Goal: Complete application form

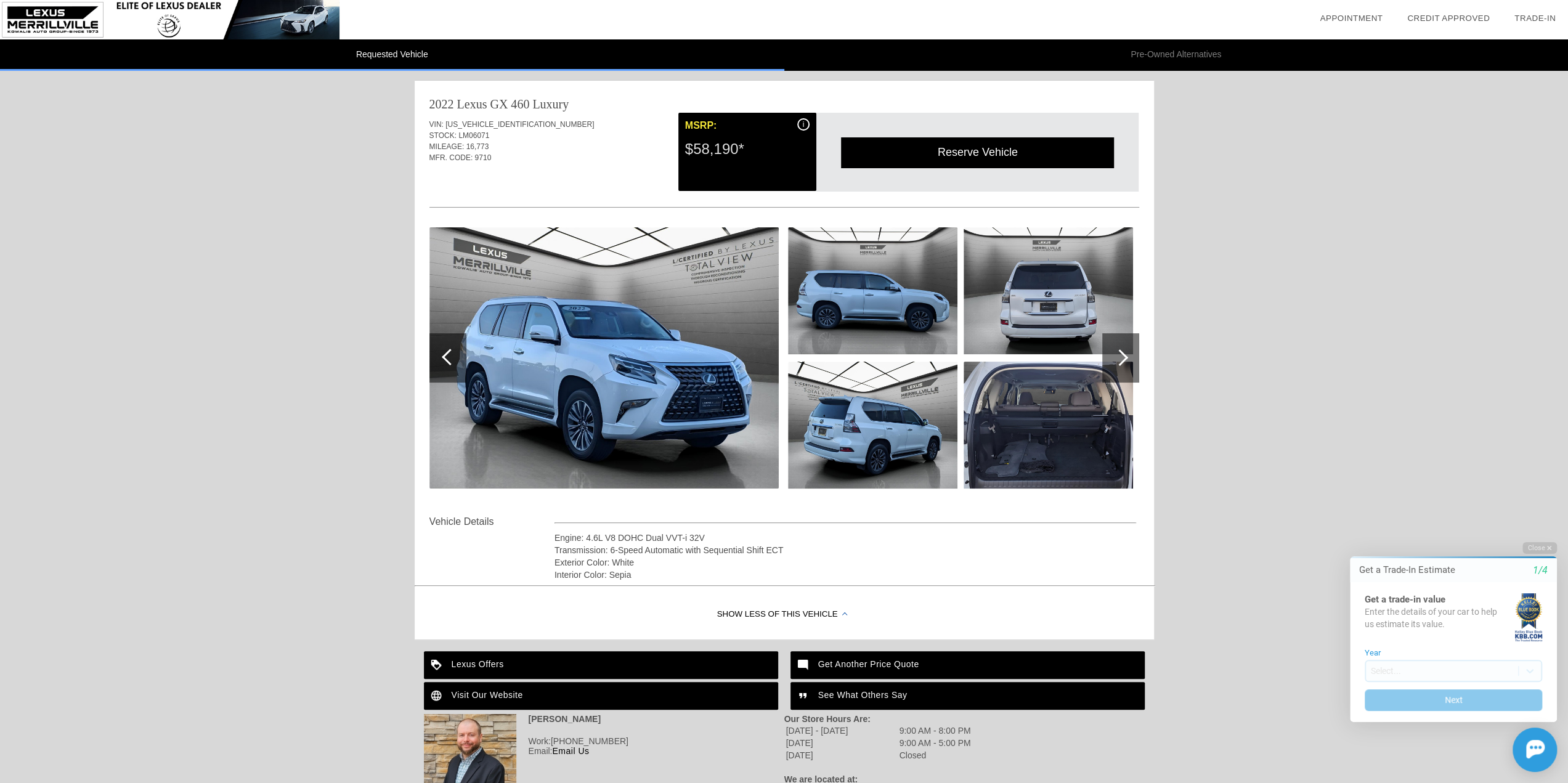
click at [1046, 287] on img at bounding box center [1048, 291] width 169 height 127
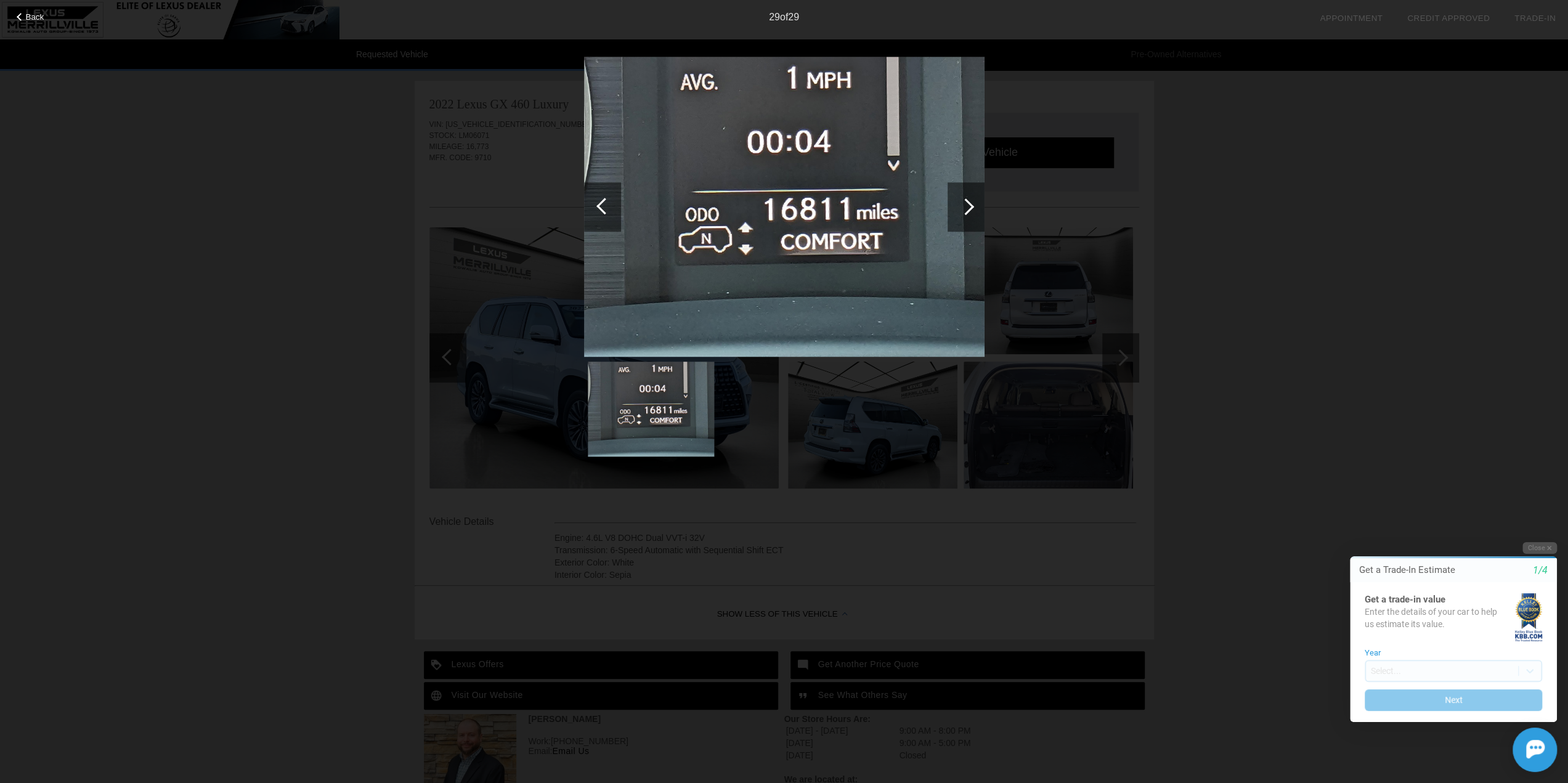
click at [607, 206] on div at bounding box center [604, 206] width 16 height 16
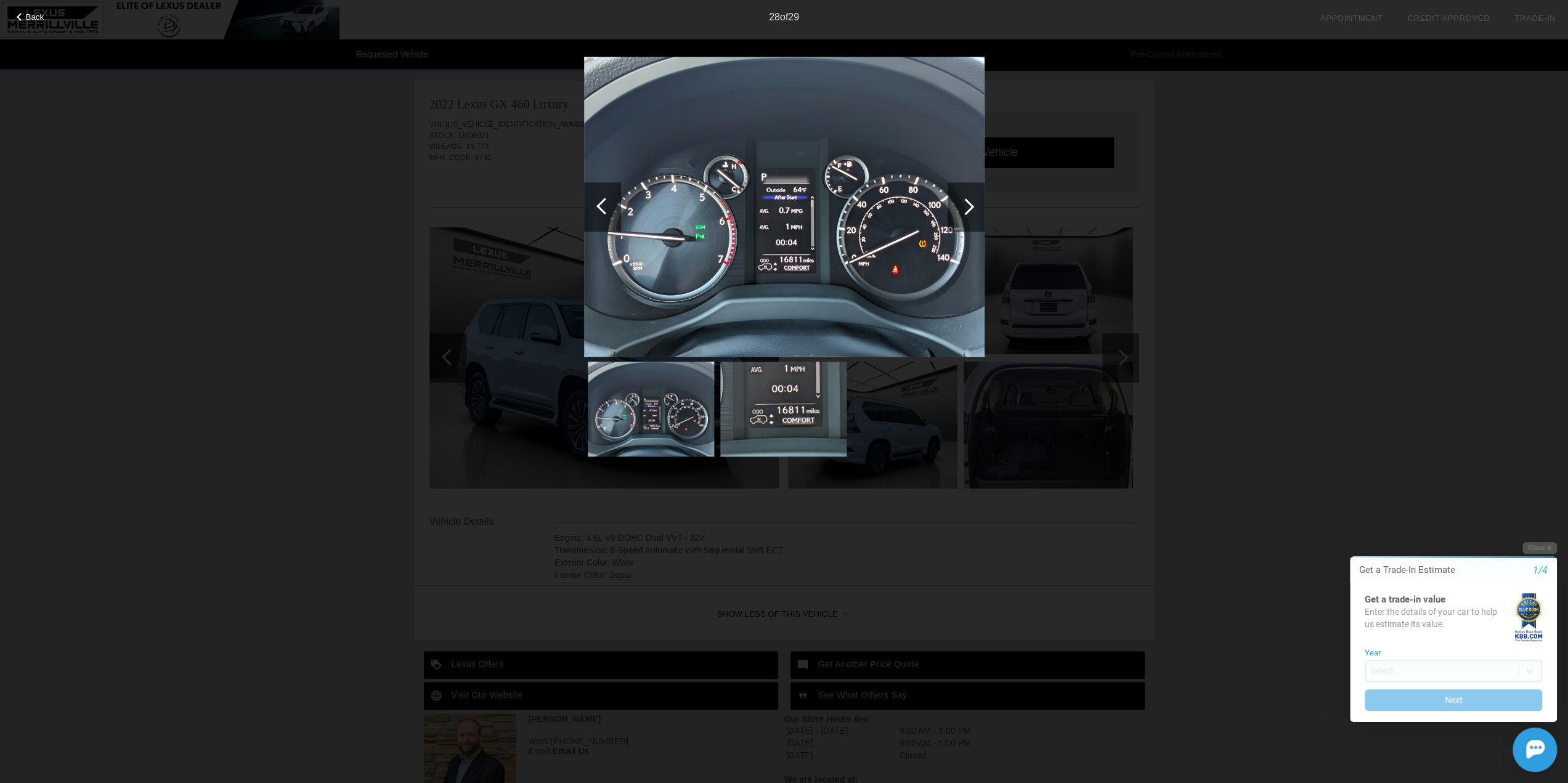
click at [607, 206] on div at bounding box center [604, 206] width 16 height 16
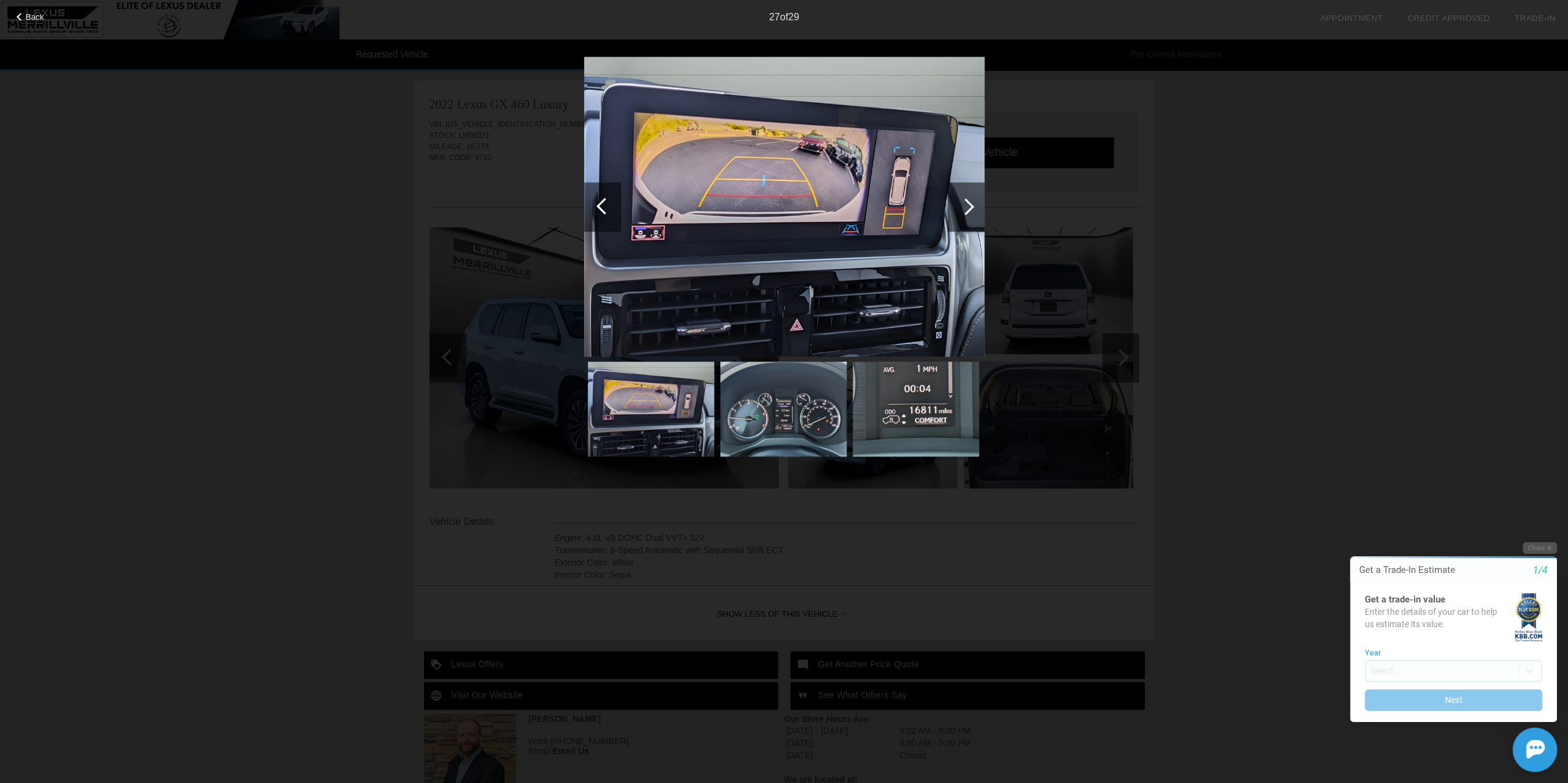
click at [607, 206] on div at bounding box center [604, 206] width 16 height 16
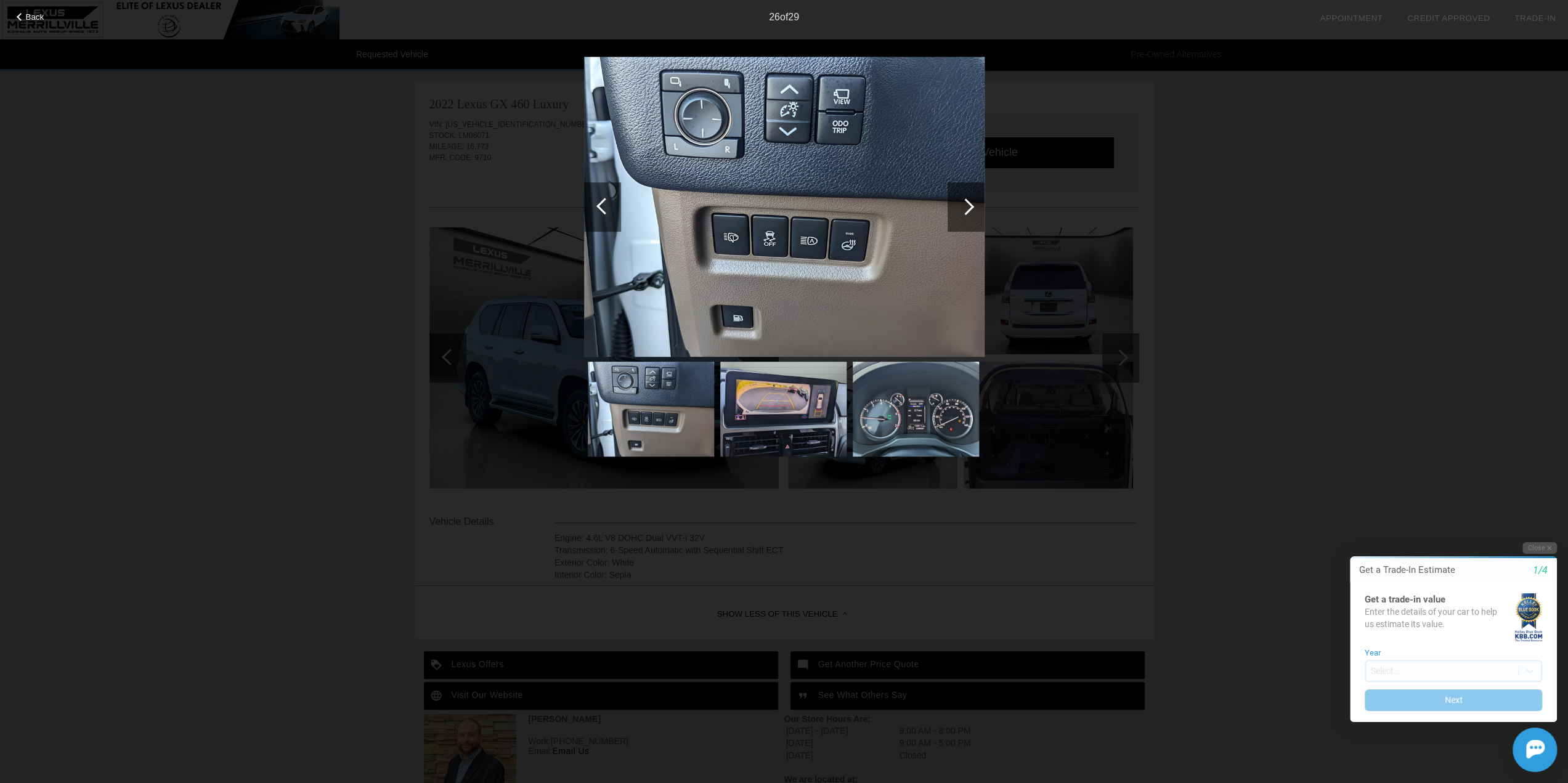
click at [607, 206] on div at bounding box center [604, 206] width 16 height 16
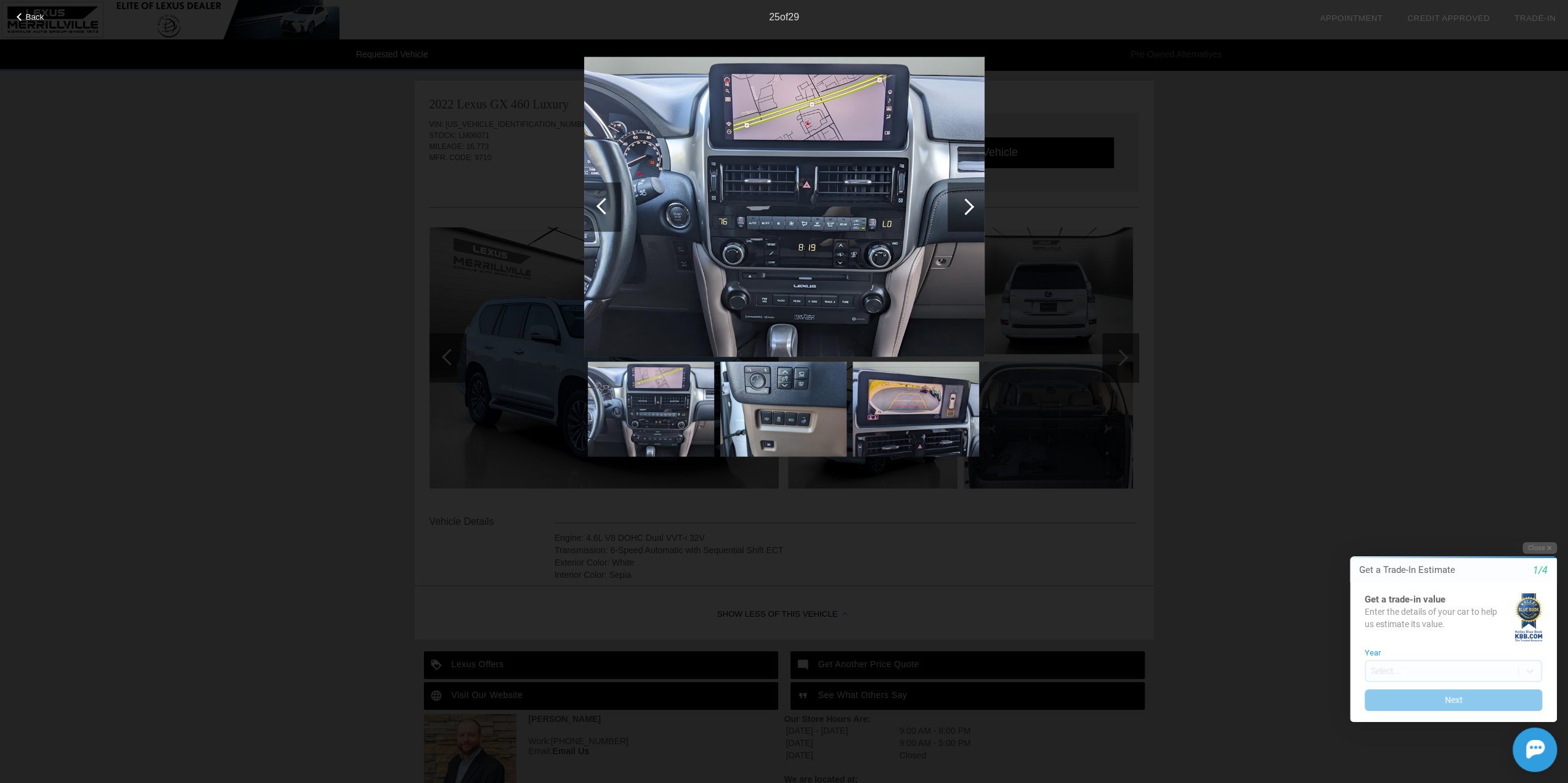
click at [600, 205] on div at bounding box center [604, 206] width 16 height 16
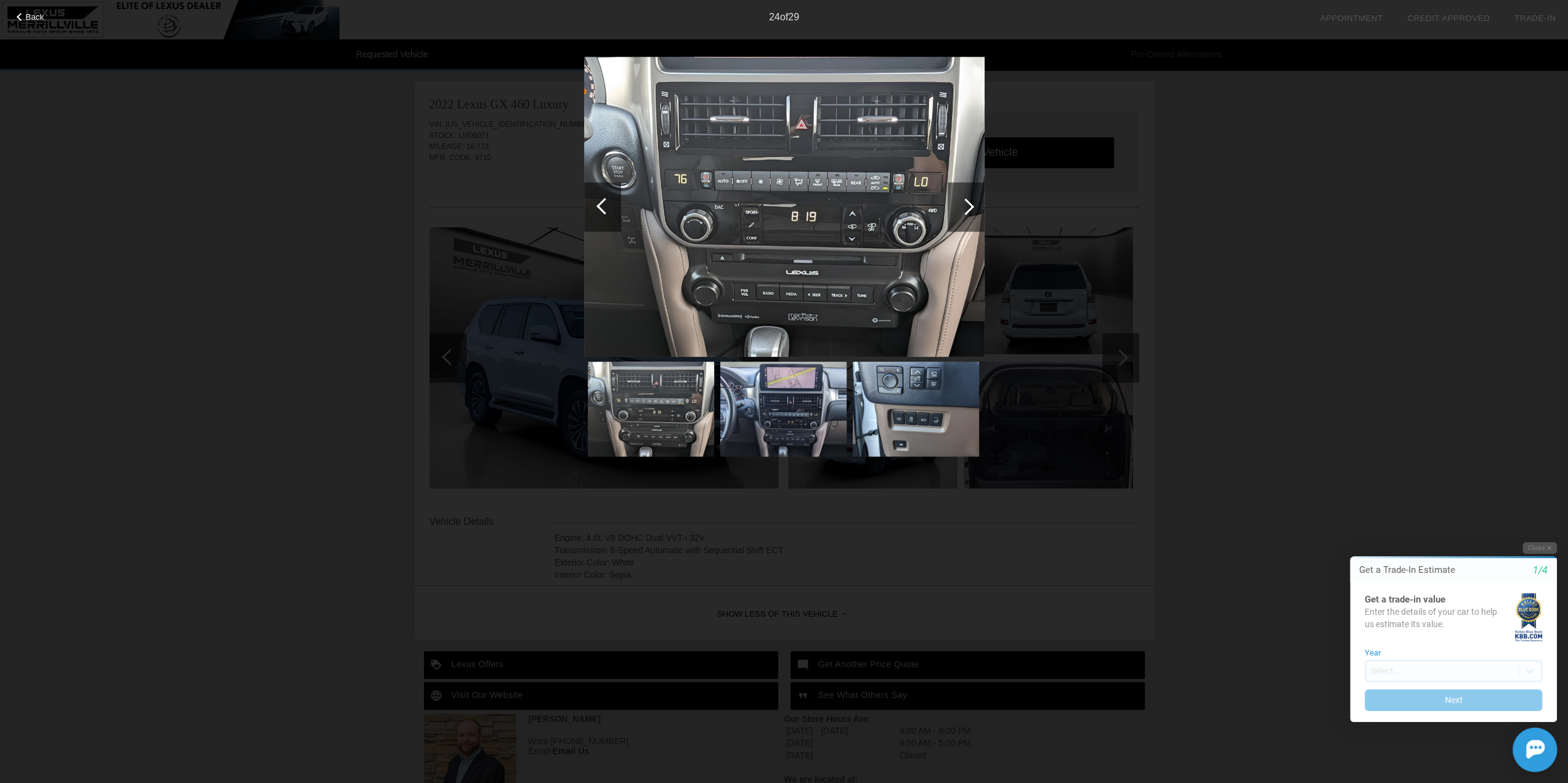
click at [600, 205] on div at bounding box center [604, 206] width 16 height 16
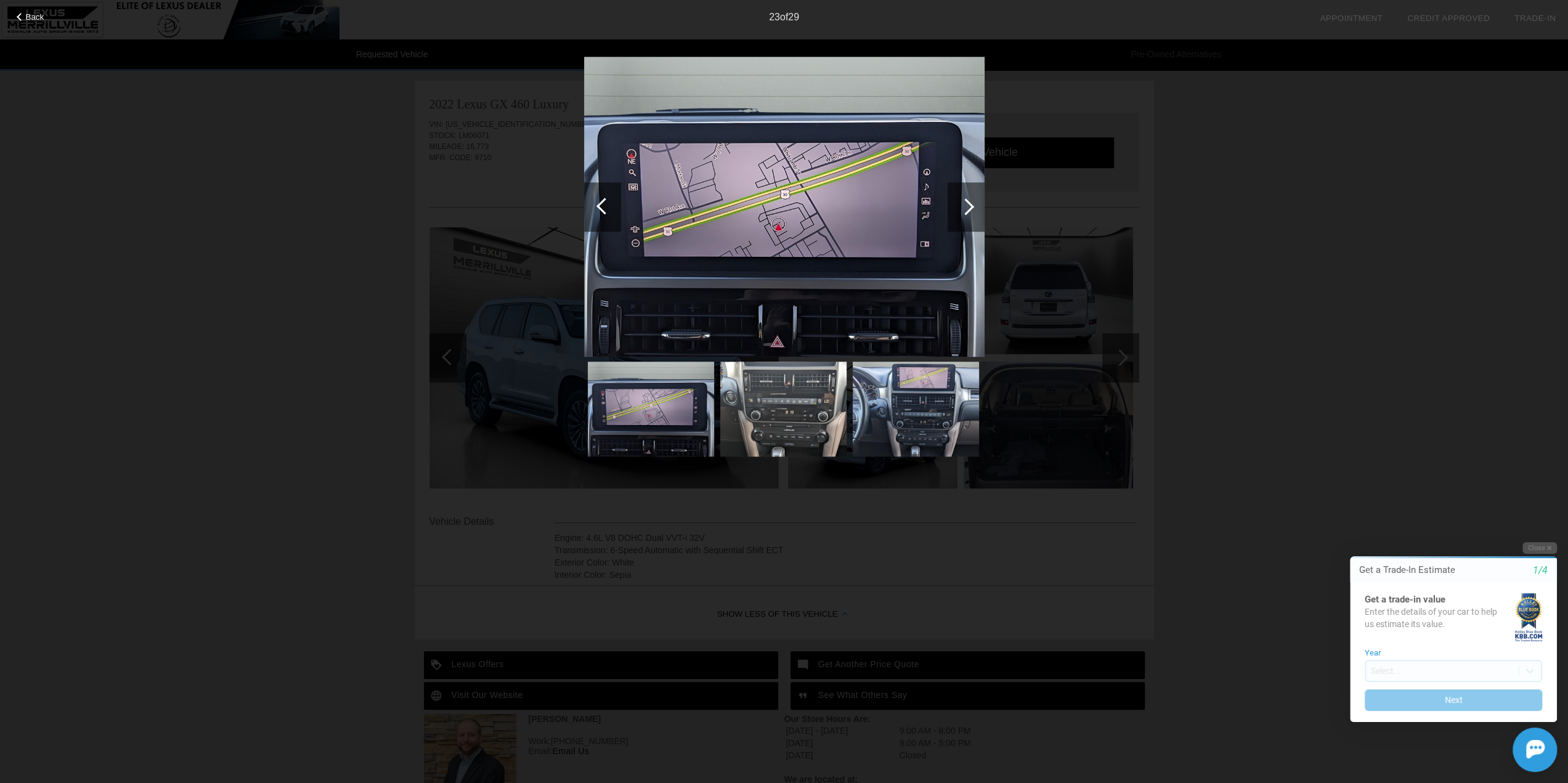
click at [600, 205] on div at bounding box center [604, 206] width 16 height 16
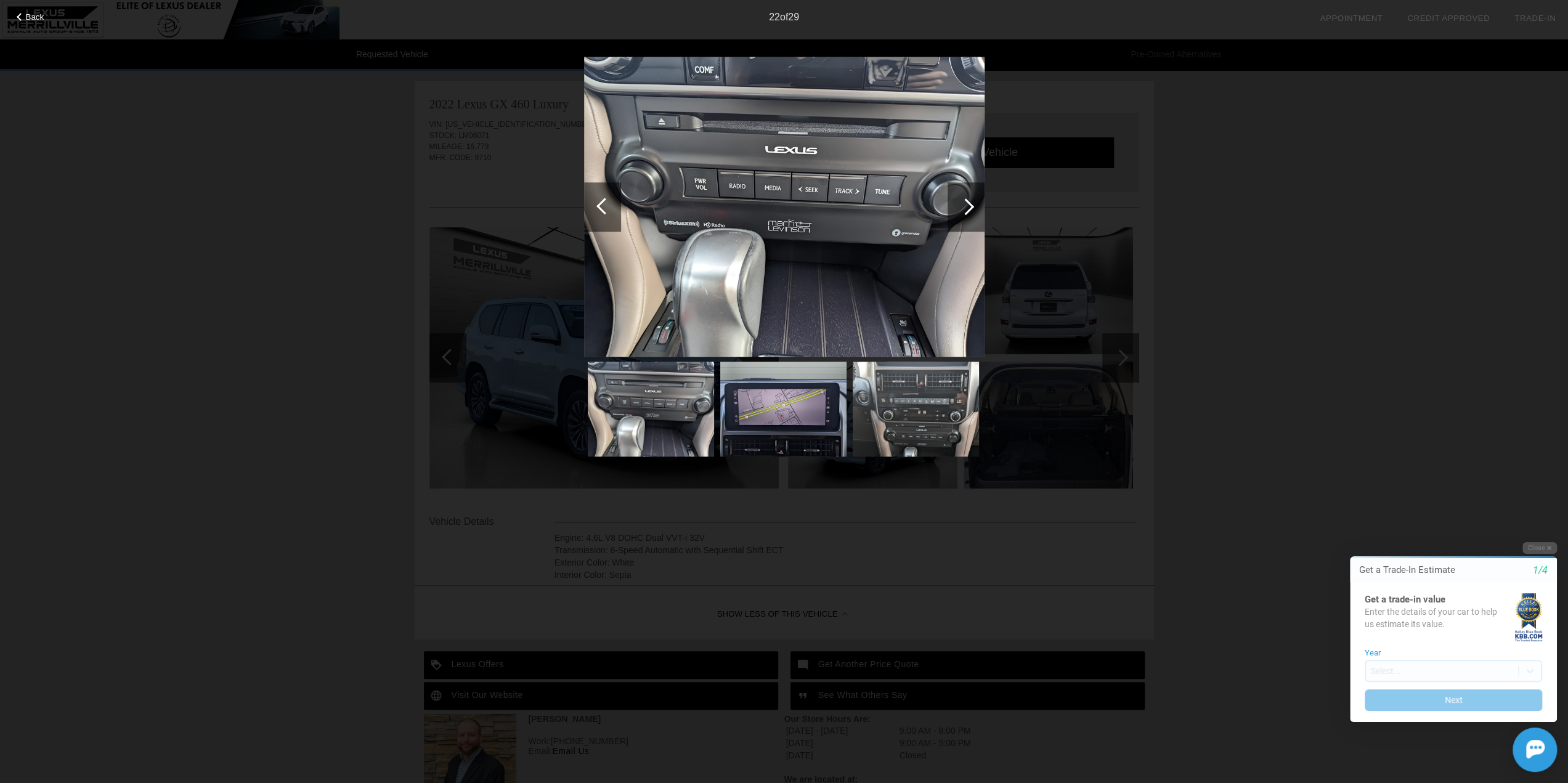
click at [600, 205] on div at bounding box center [604, 206] width 16 height 16
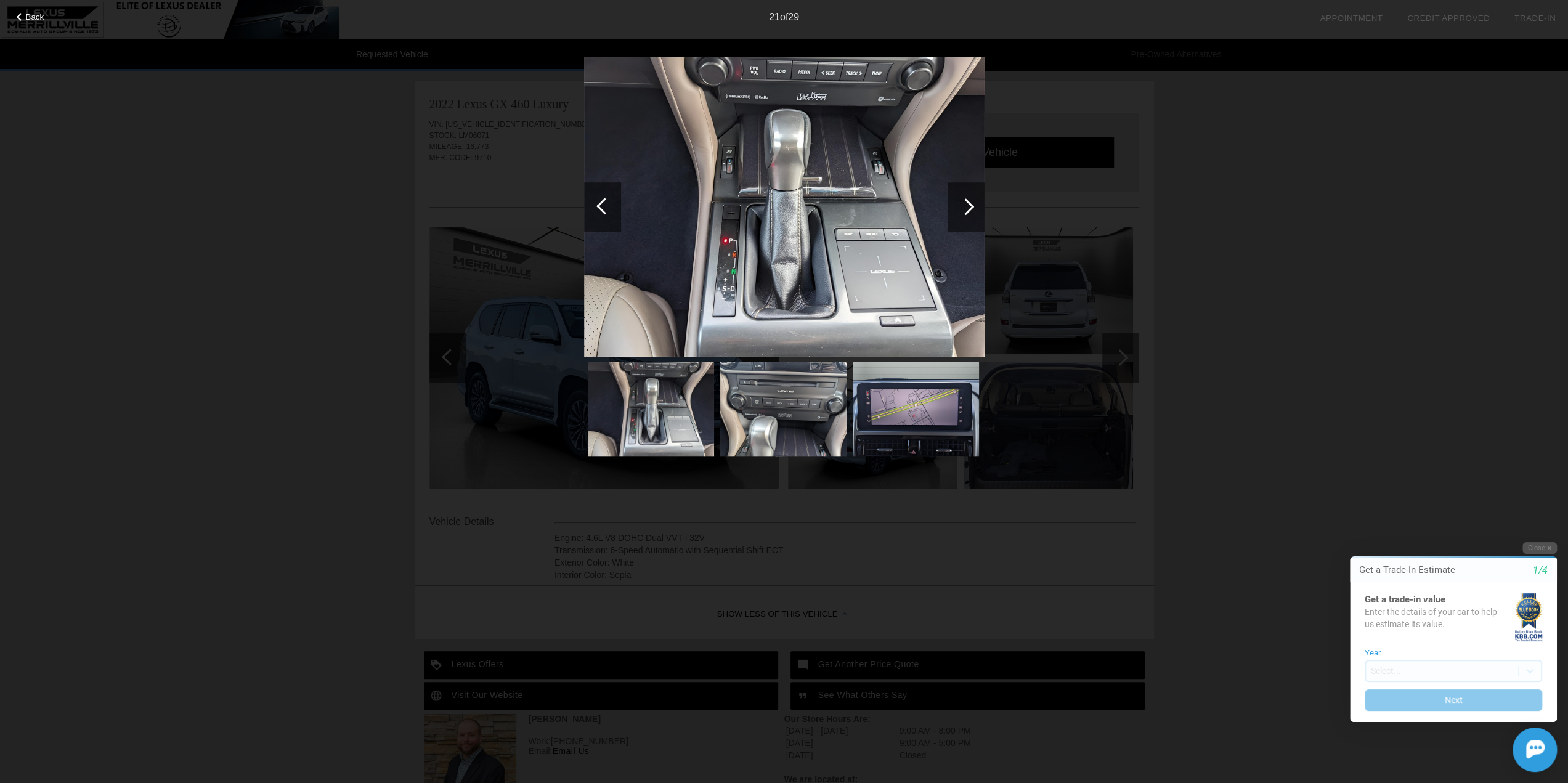
click at [600, 205] on div at bounding box center [604, 206] width 16 height 16
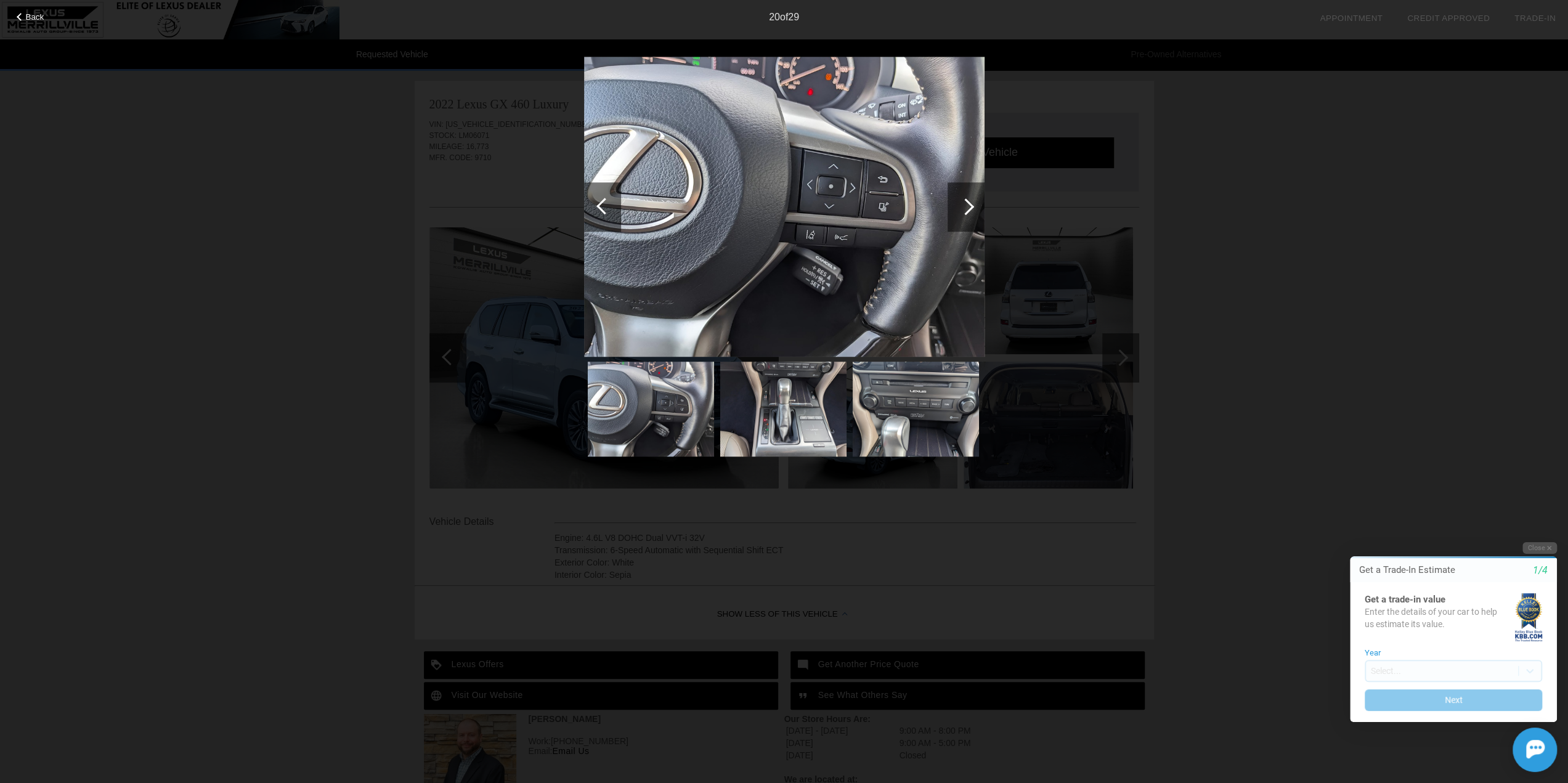
click at [600, 205] on div at bounding box center [604, 206] width 16 height 16
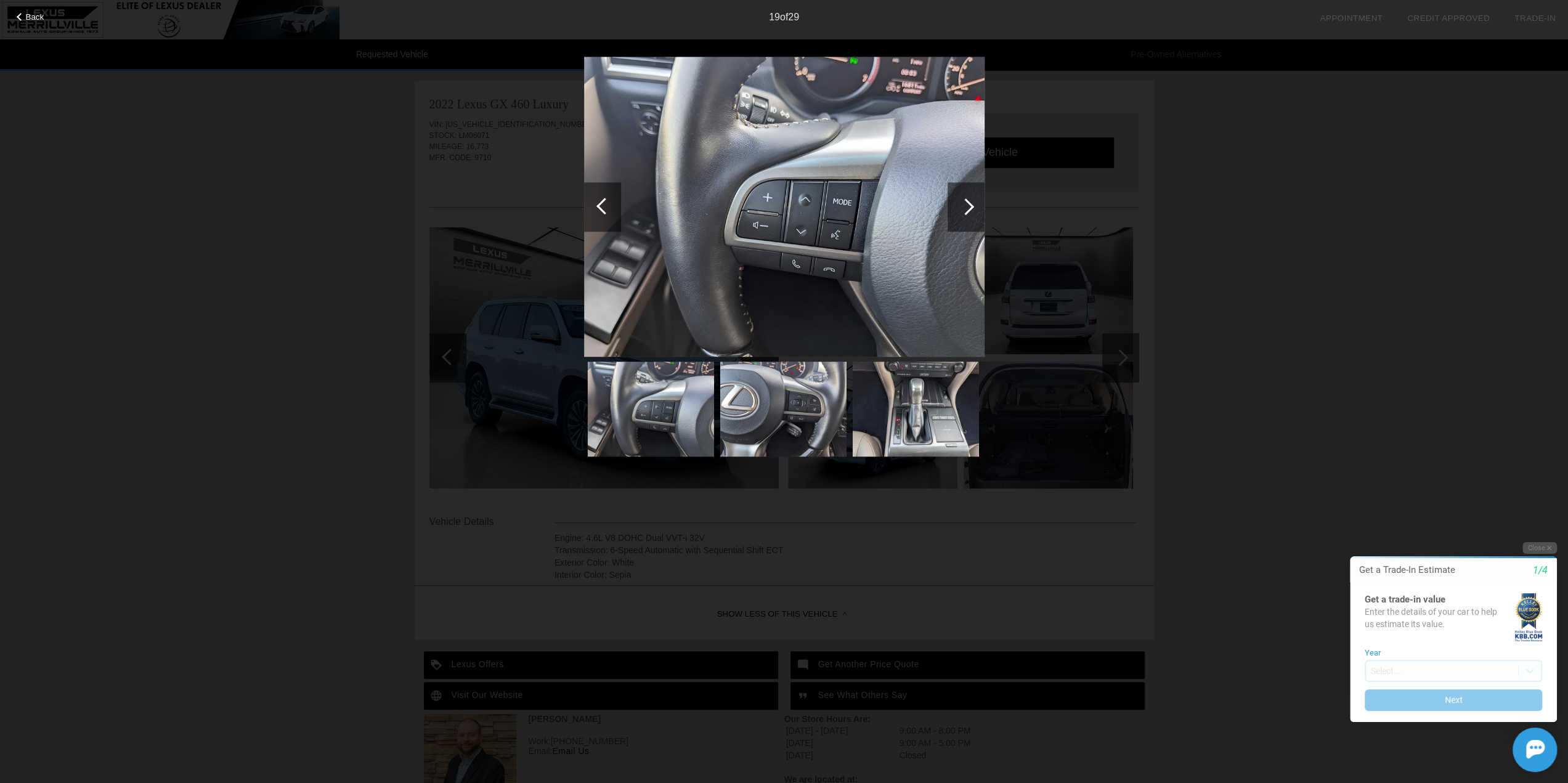
click at [600, 205] on div at bounding box center [604, 206] width 16 height 16
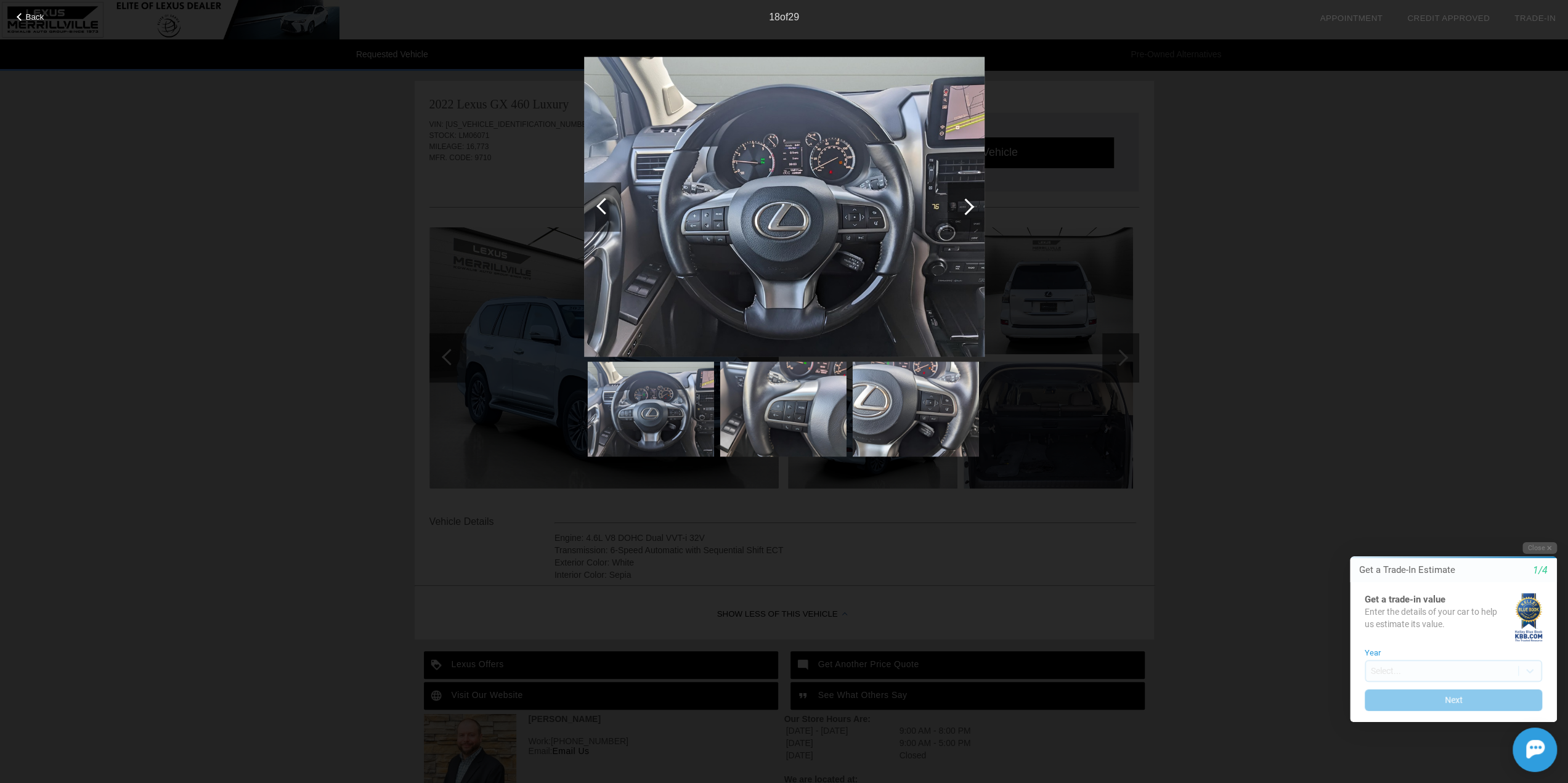
click at [600, 205] on div at bounding box center [604, 206] width 16 height 16
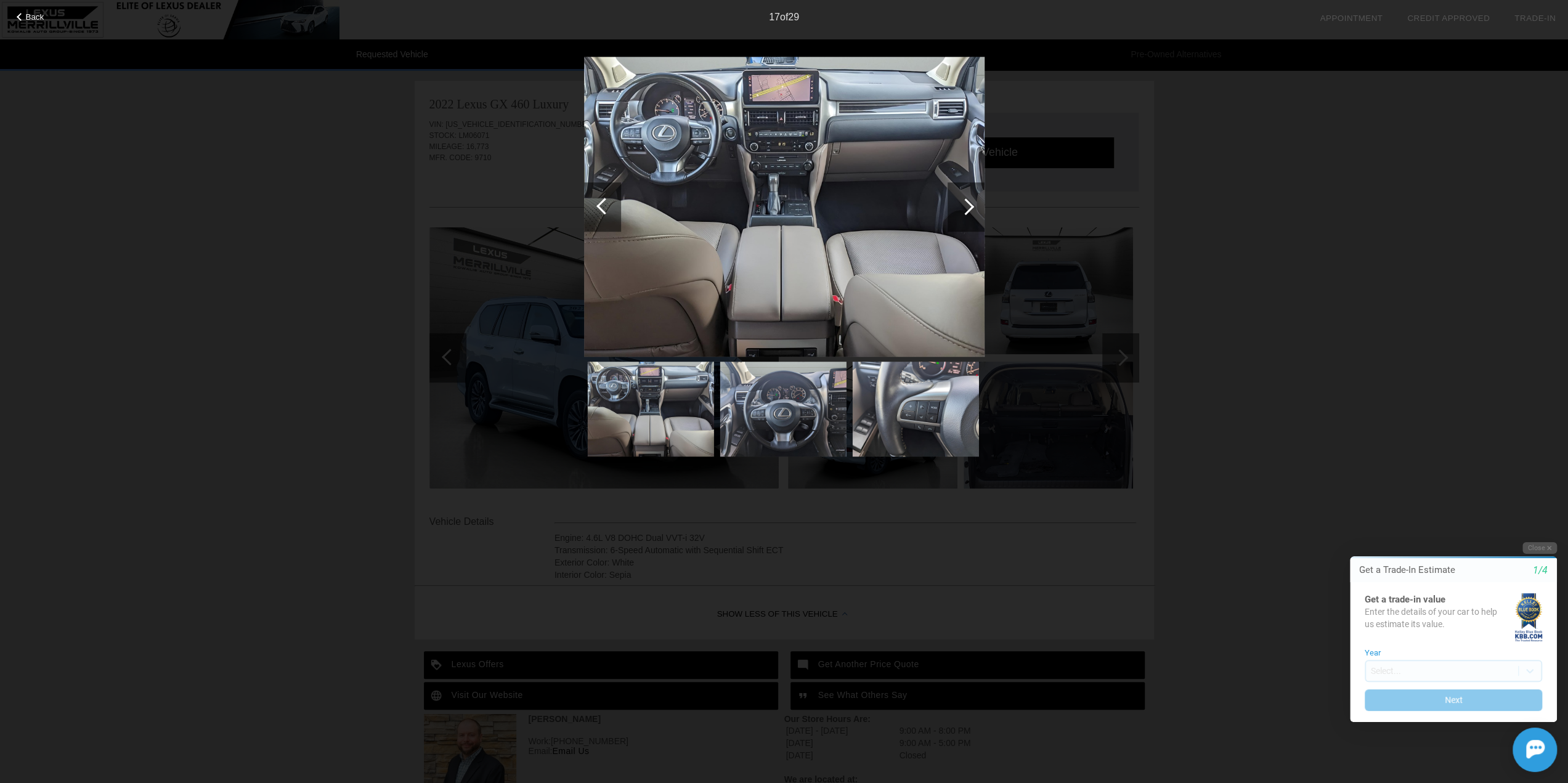
click at [600, 205] on div at bounding box center [604, 206] width 16 height 16
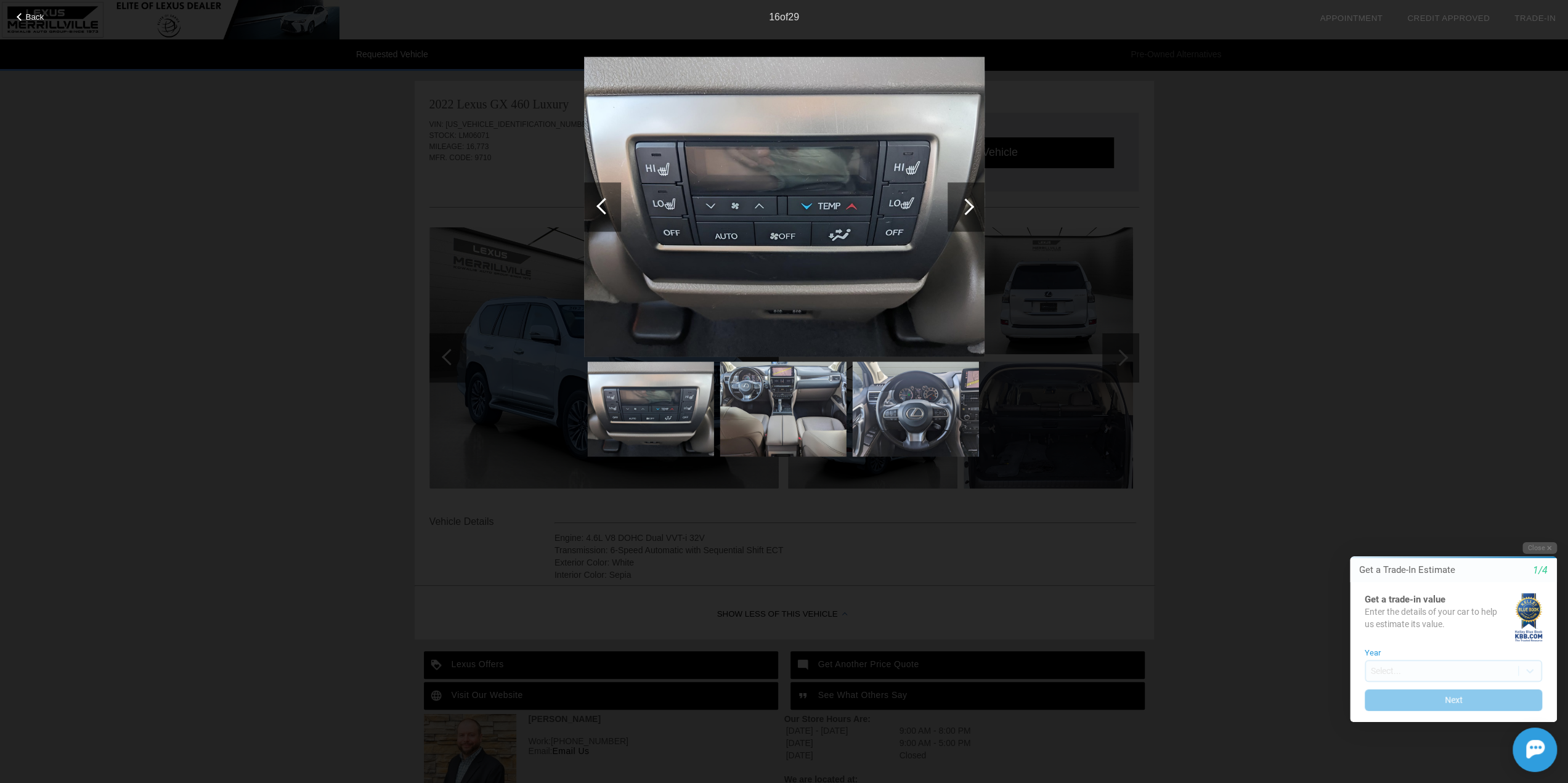
click at [600, 205] on div at bounding box center [604, 206] width 16 height 16
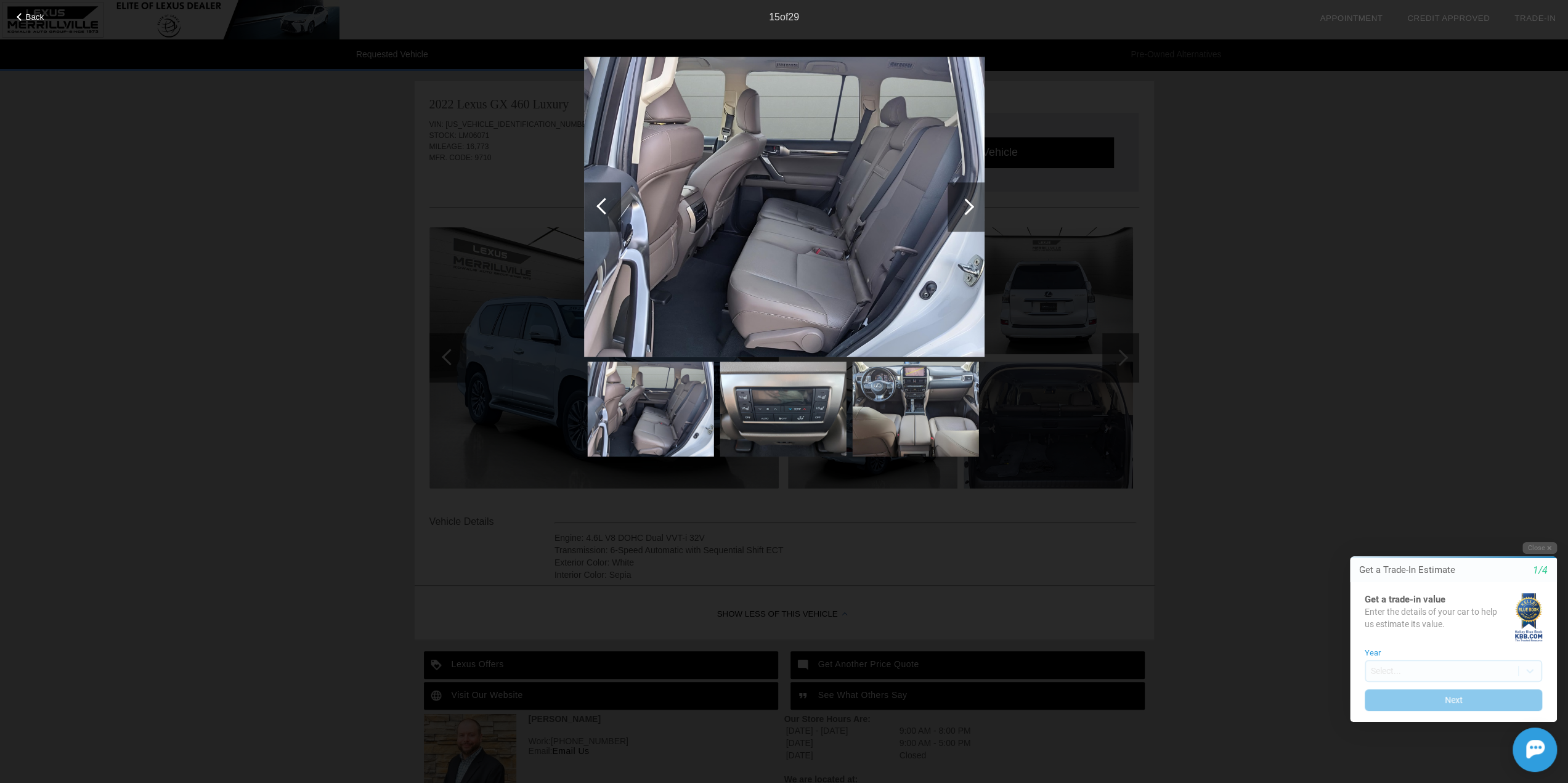
click at [600, 205] on div at bounding box center [604, 206] width 16 height 16
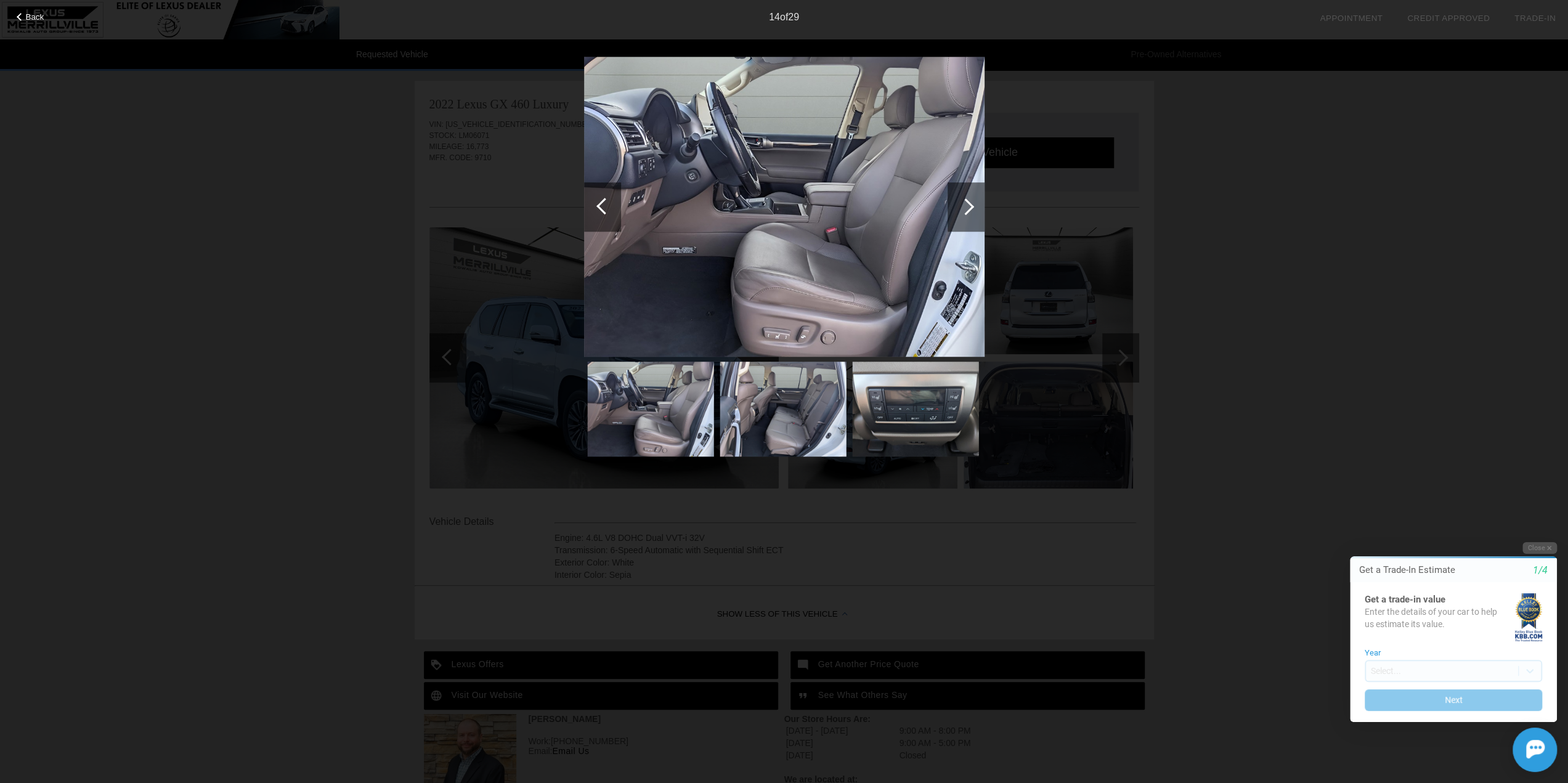
click at [600, 205] on div at bounding box center [604, 206] width 16 height 16
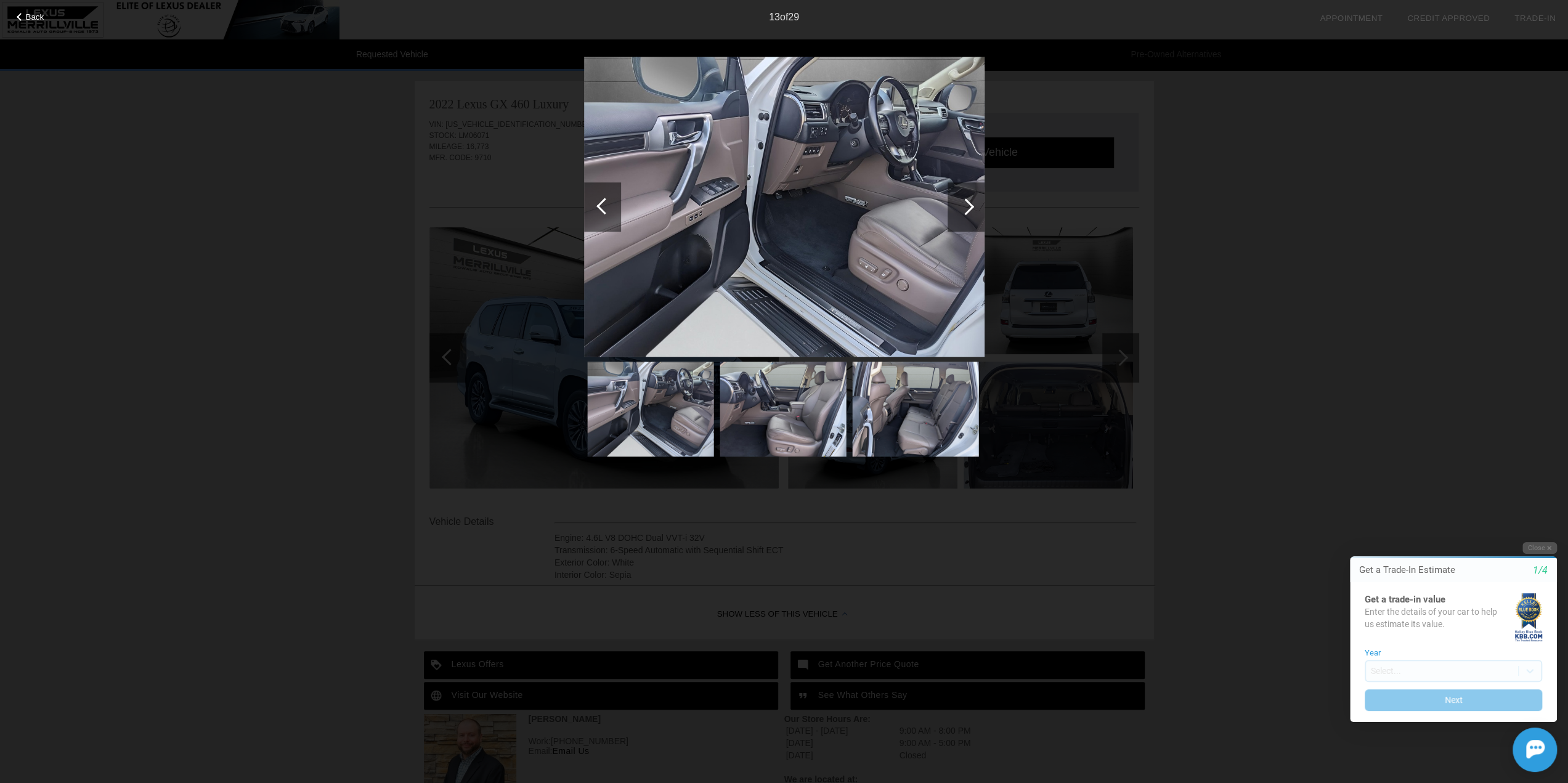
click at [600, 205] on div at bounding box center [604, 206] width 16 height 16
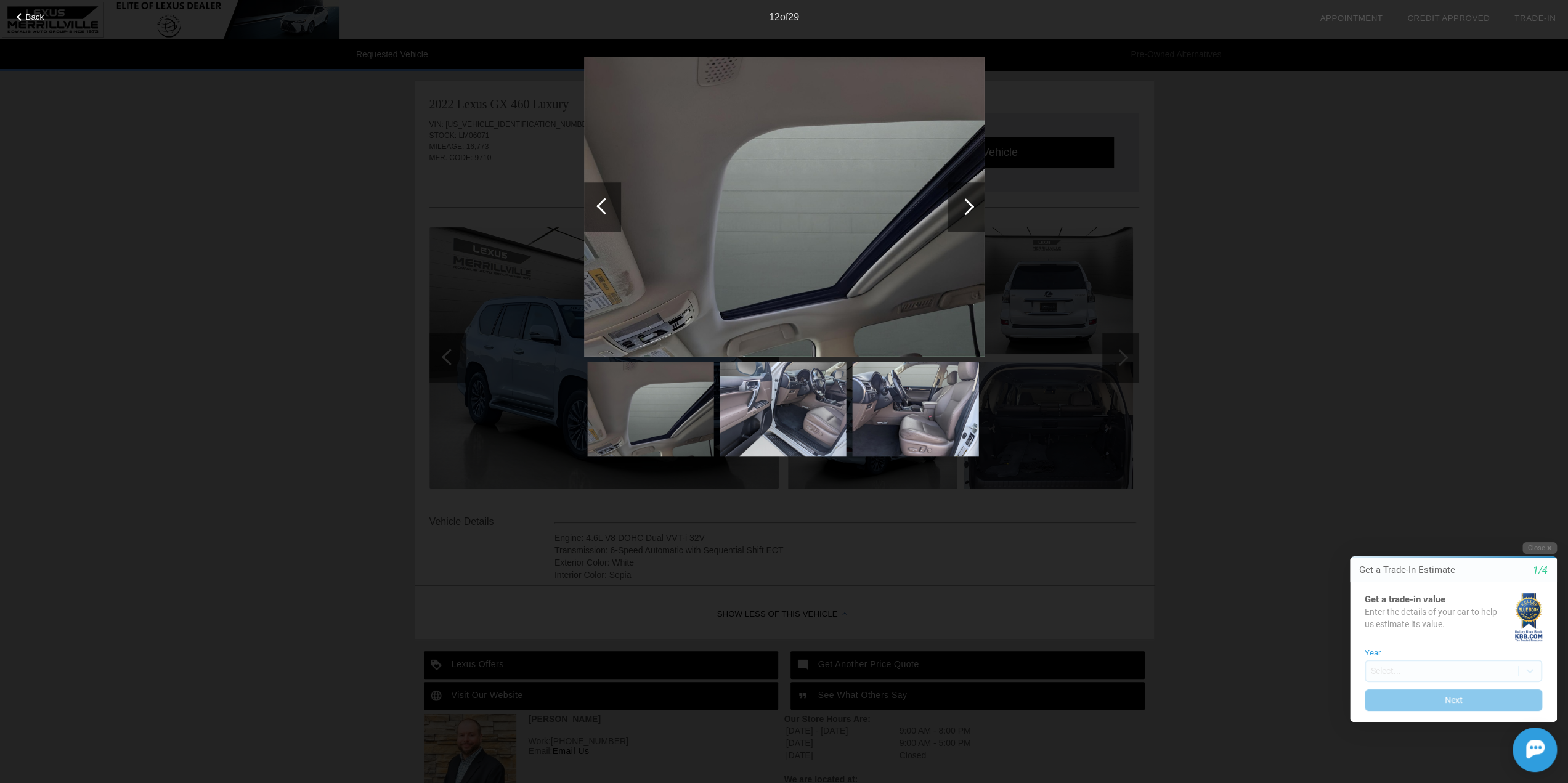
click at [604, 204] on div at bounding box center [604, 206] width 16 height 16
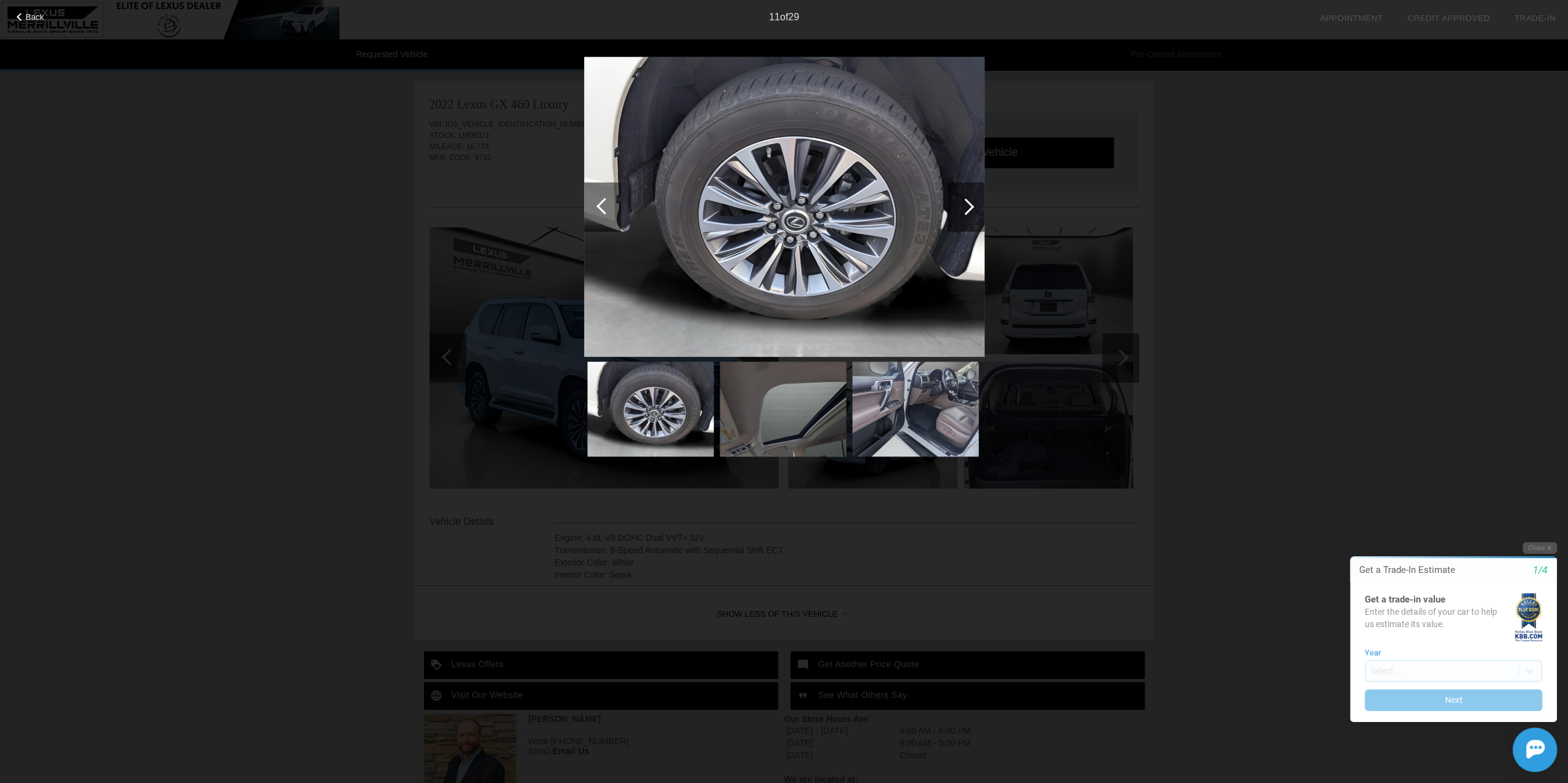
click at [602, 205] on div at bounding box center [604, 206] width 16 height 16
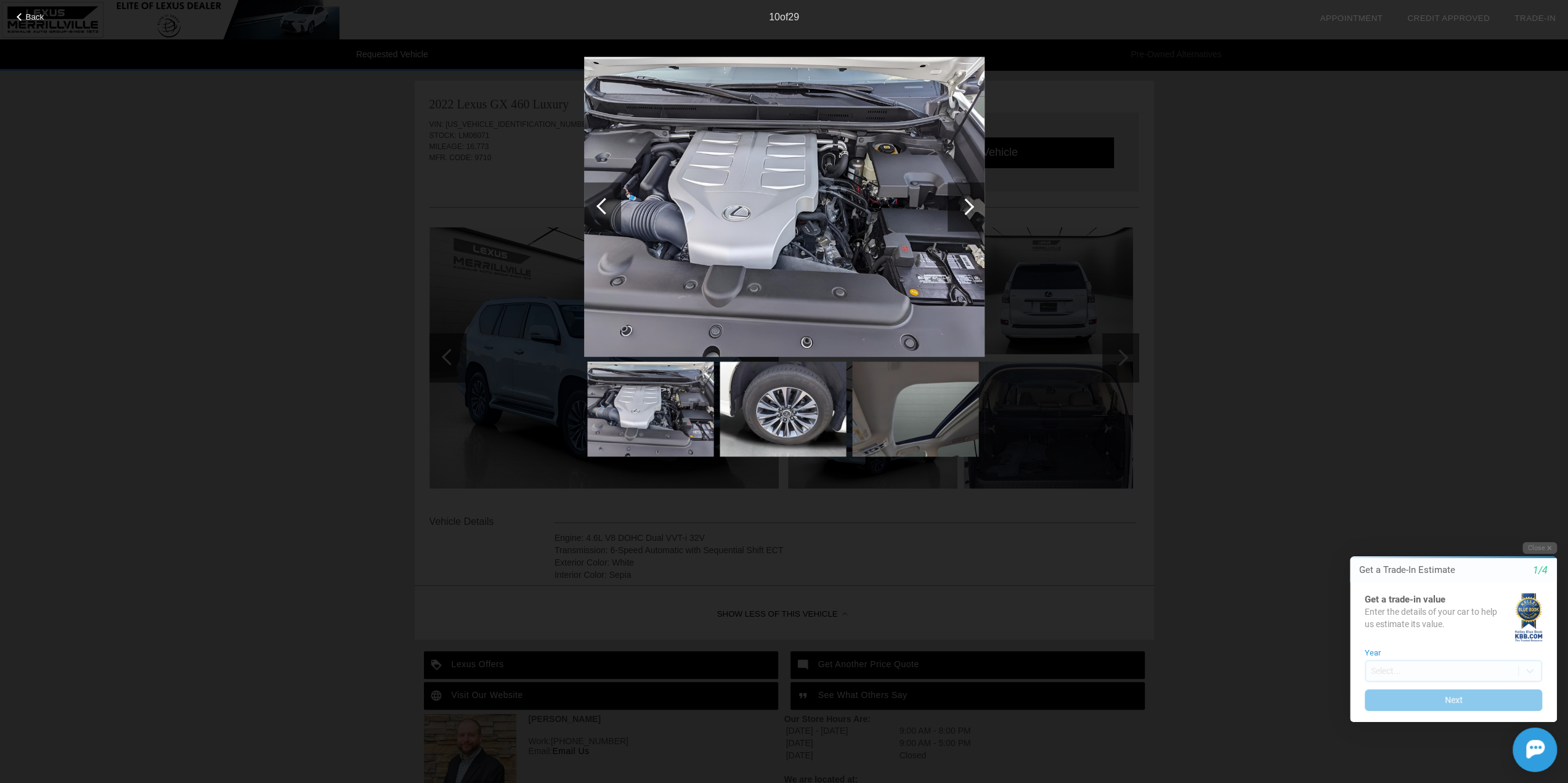
click at [598, 205] on div at bounding box center [604, 206] width 16 height 16
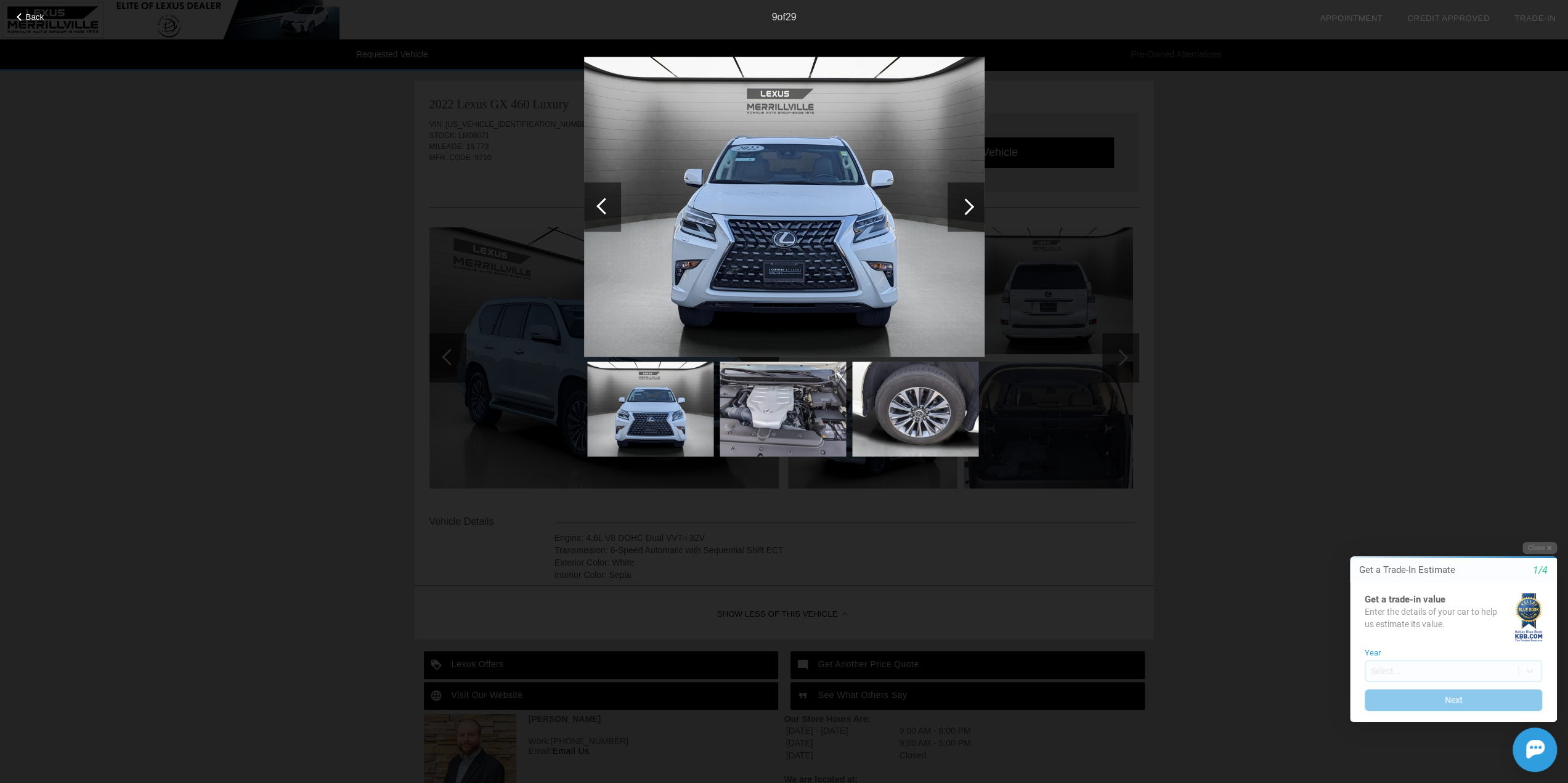
click at [600, 209] on div at bounding box center [604, 206] width 16 height 16
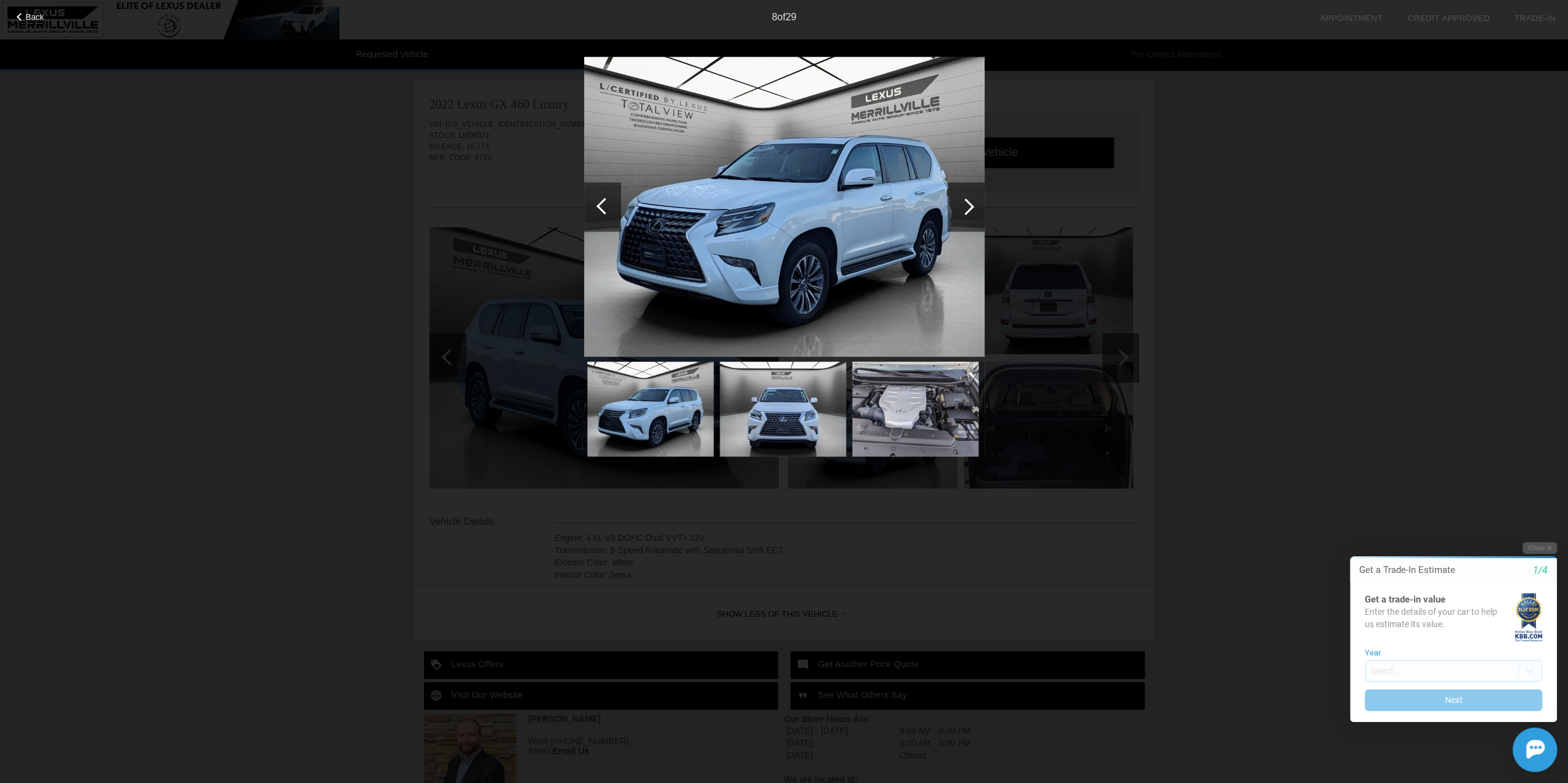
click at [600, 209] on div at bounding box center [604, 206] width 16 height 16
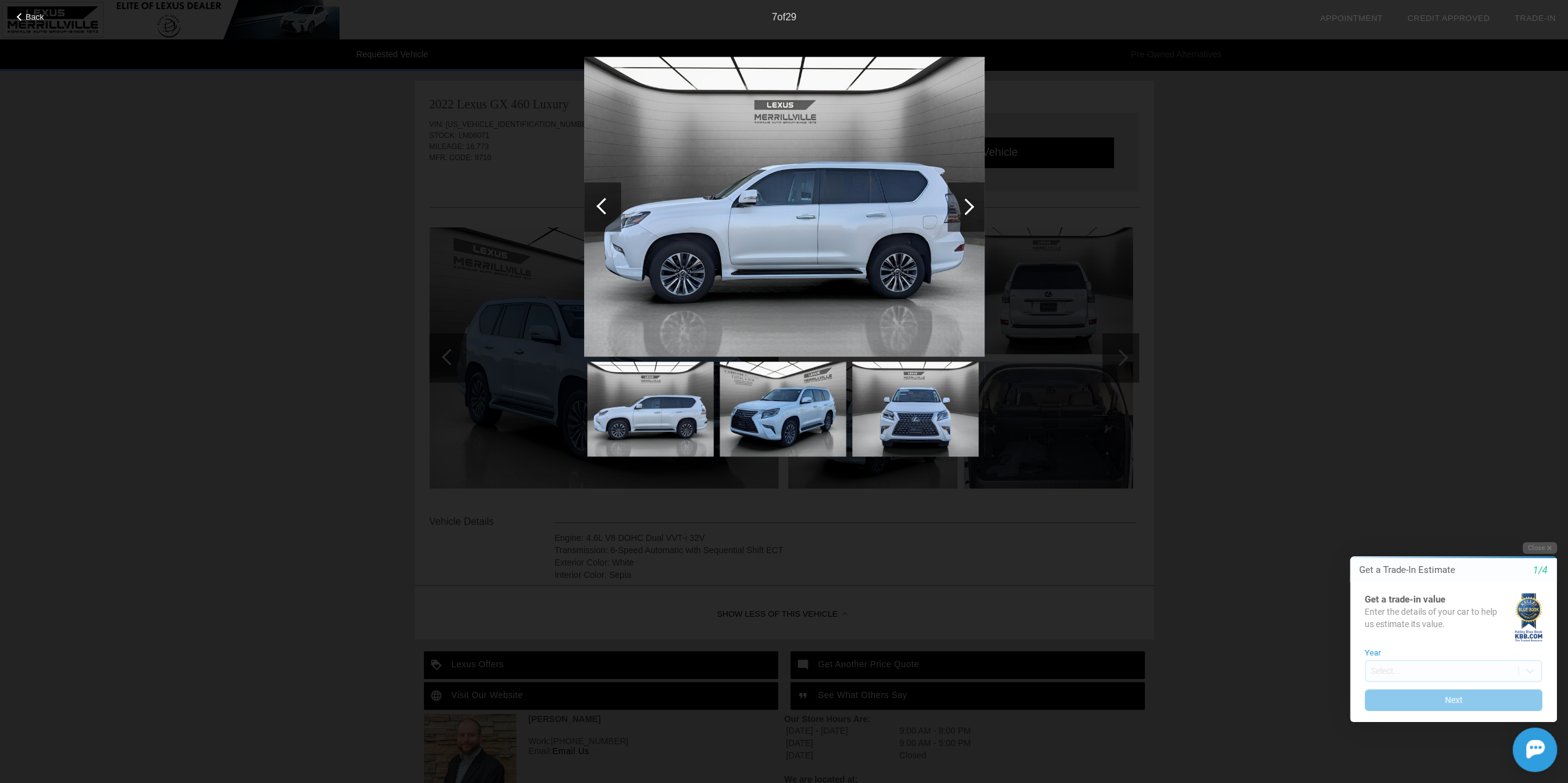
click at [600, 209] on div at bounding box center [604, 206] width 16 height 16
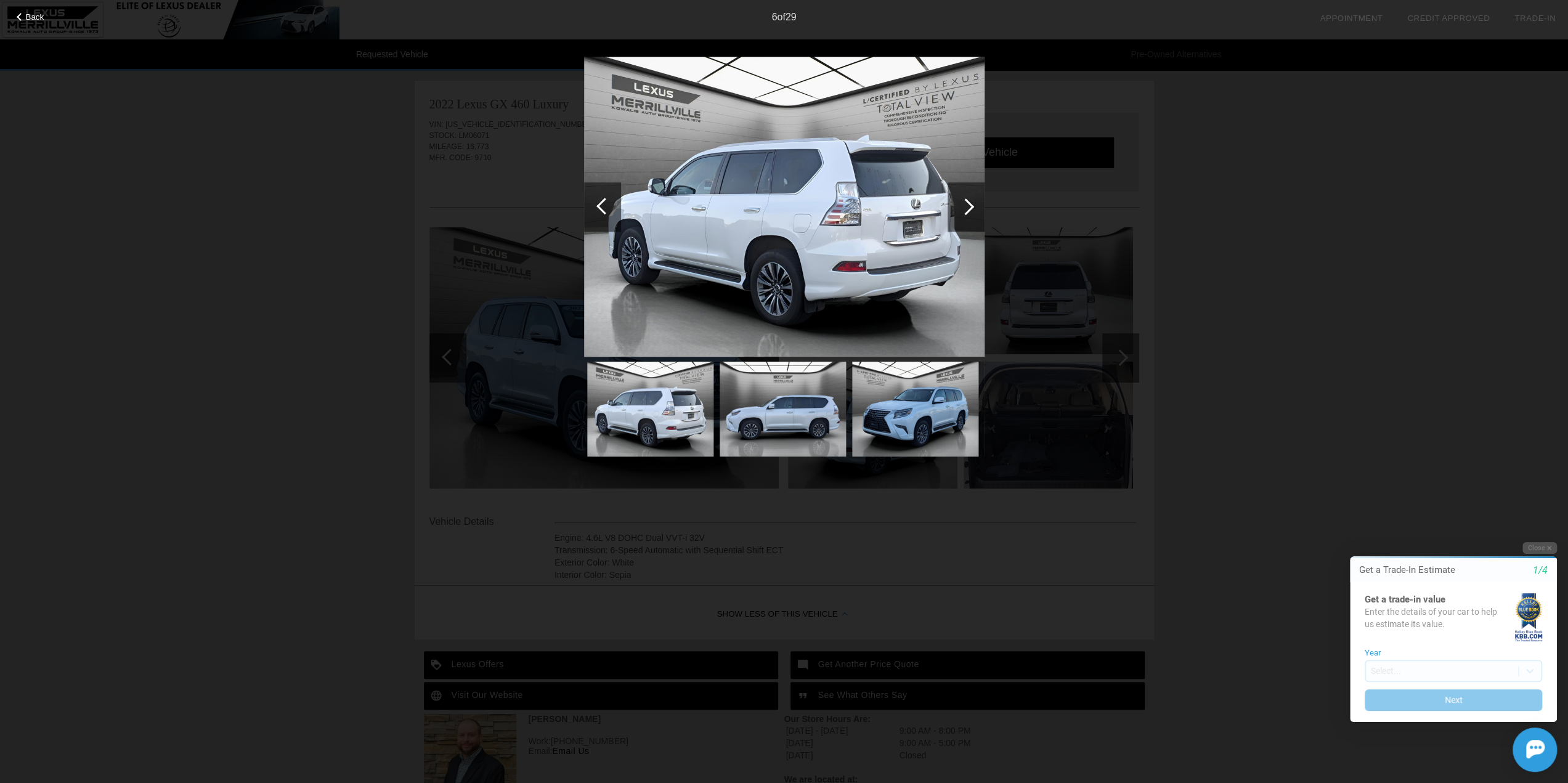
click at [600, 209] on div at bounding box center [604, 206] width 16 height 16
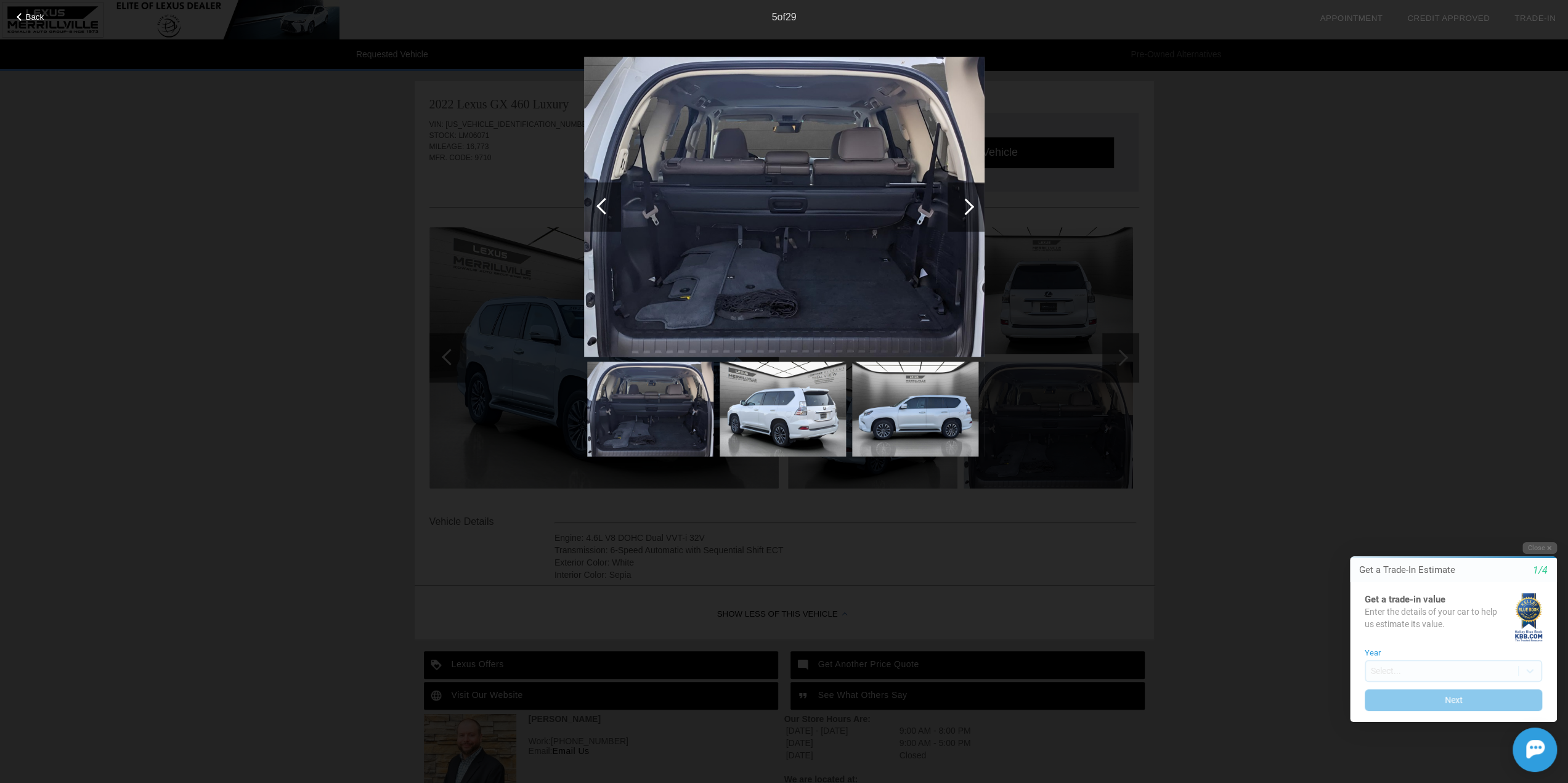
click at [600, 209] on div at bounding box center [604, 206] width 16 height 16
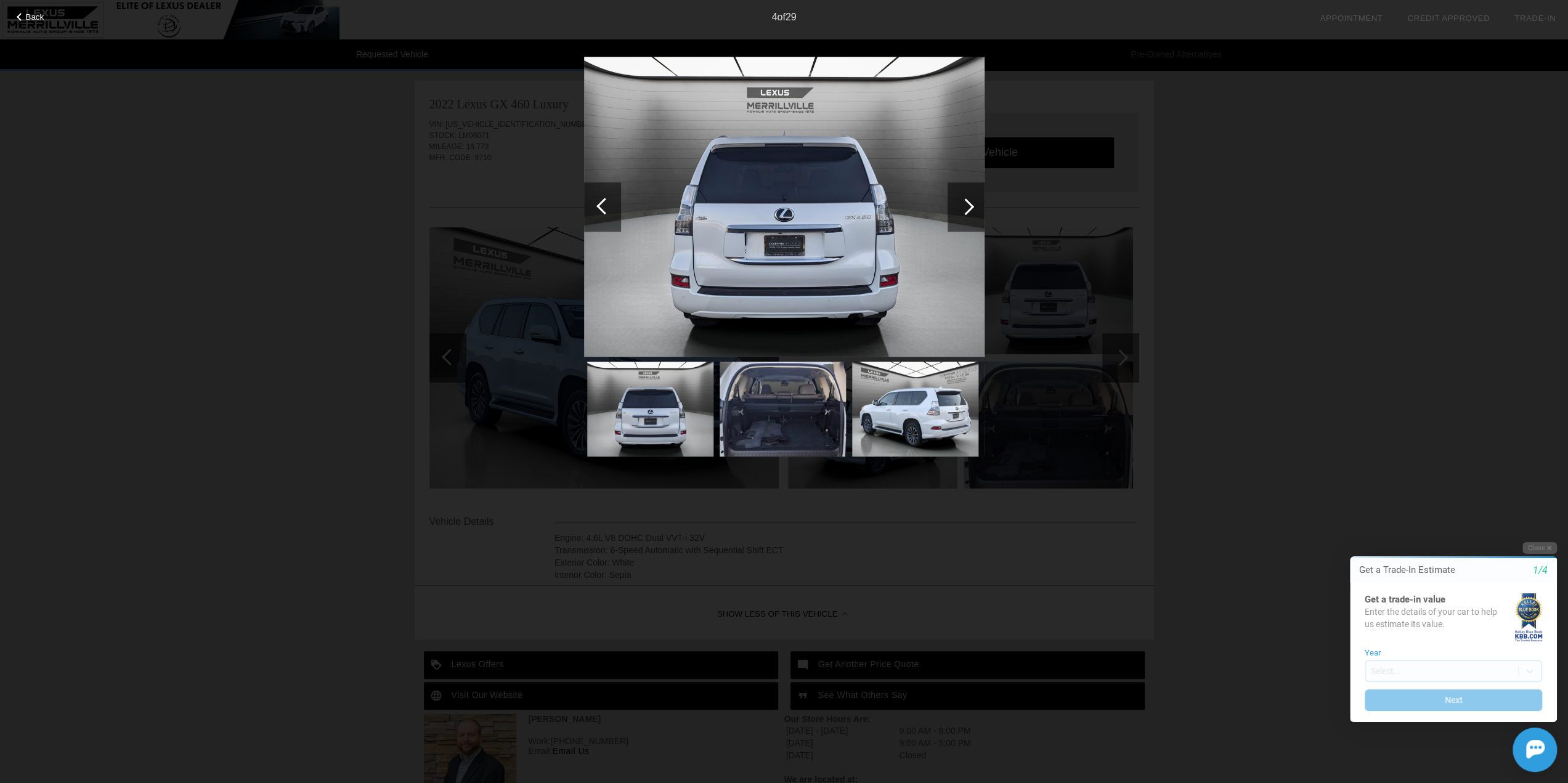
click at [600, 209] on div at bounding box center [604, 206] width 16 height 16
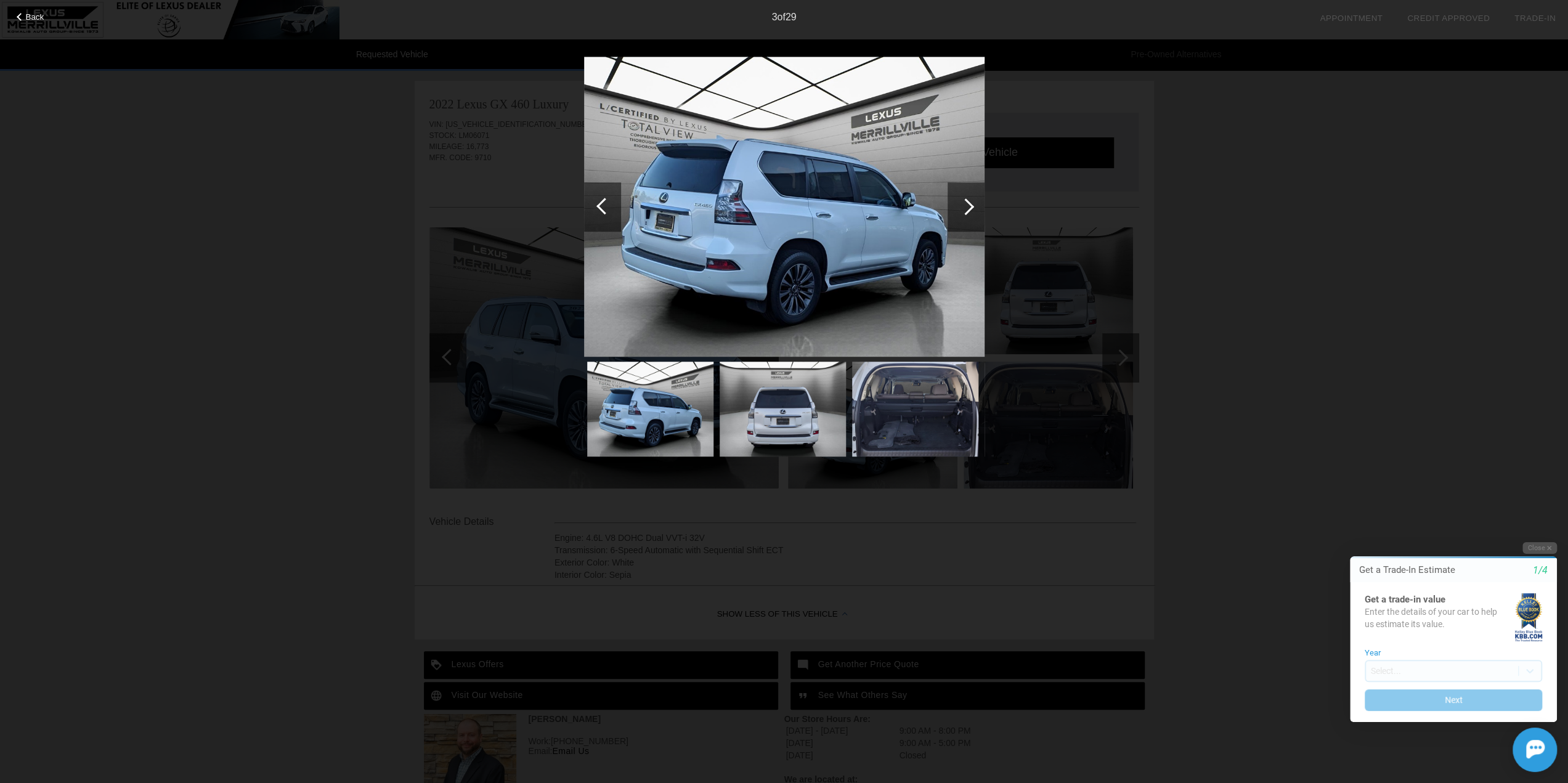
click at [600, 209] on div at bounding box center [604, 206] width 16 height 16
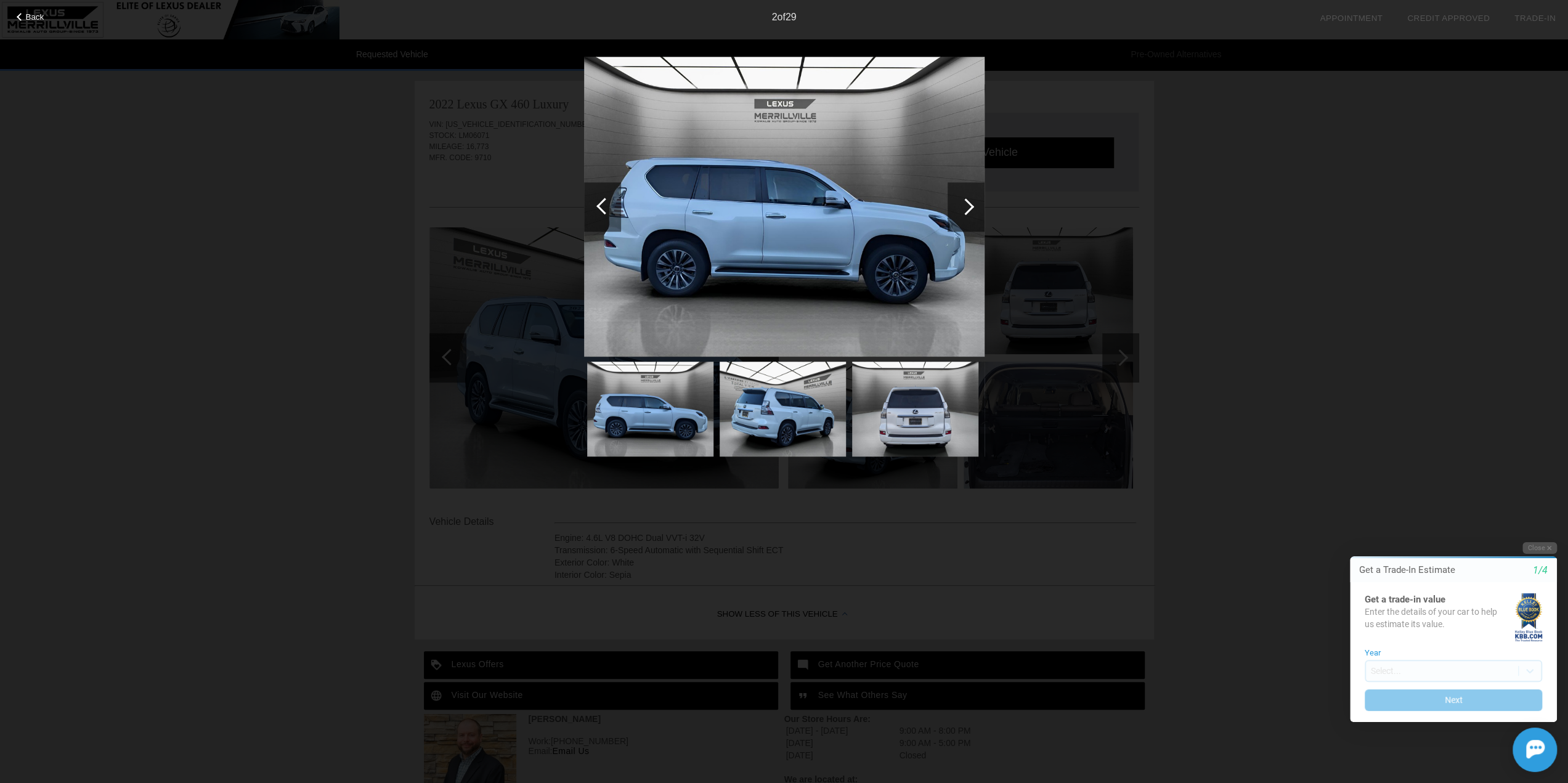
click at [600, 209] on div at bounding box center [604, 206] width 16 height 16
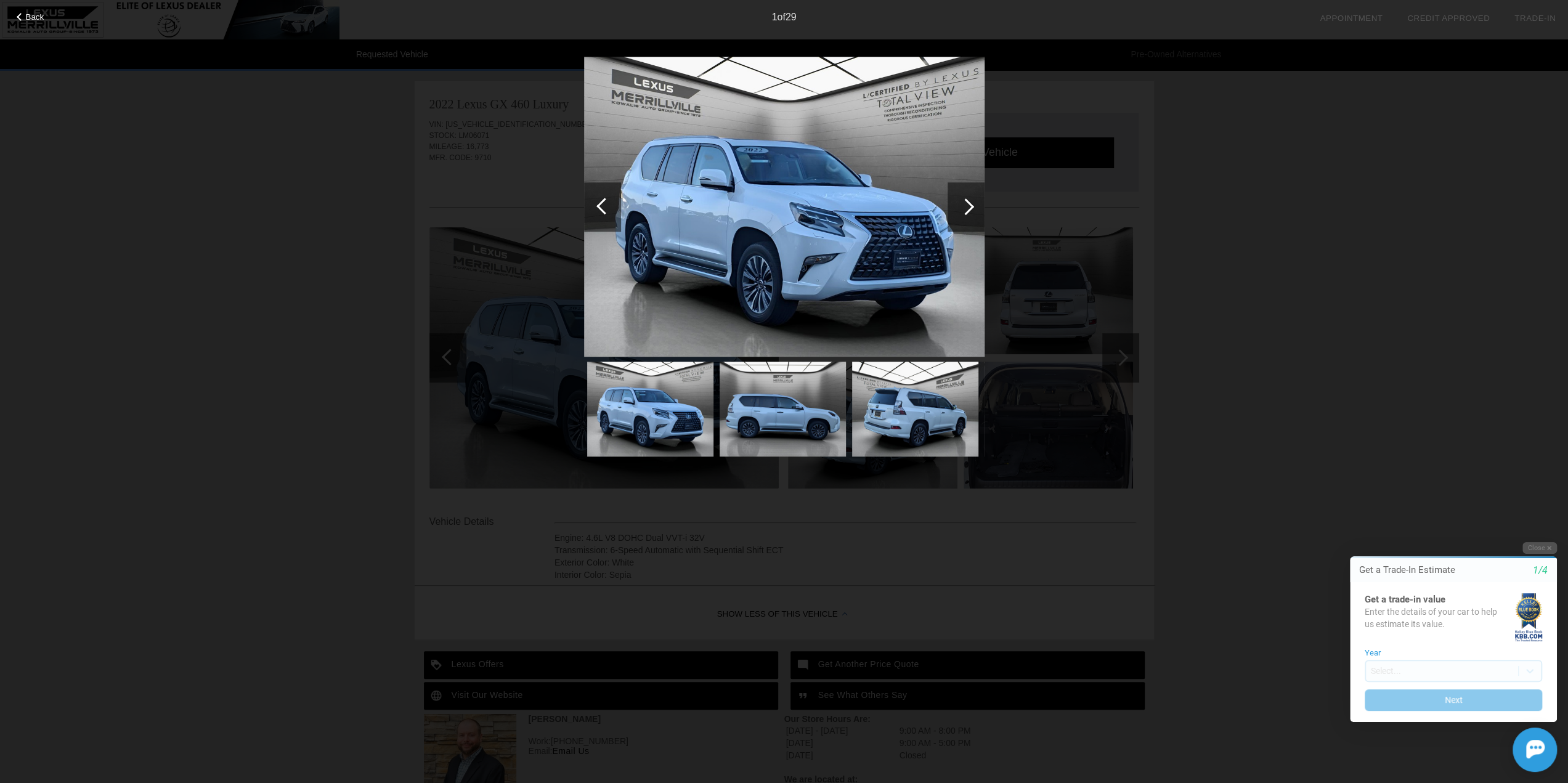
click at [600, 209] on div at bounding box center [604, 206] width 16 height 16
